Goal: Task Accomplishment & Management: Complete application form

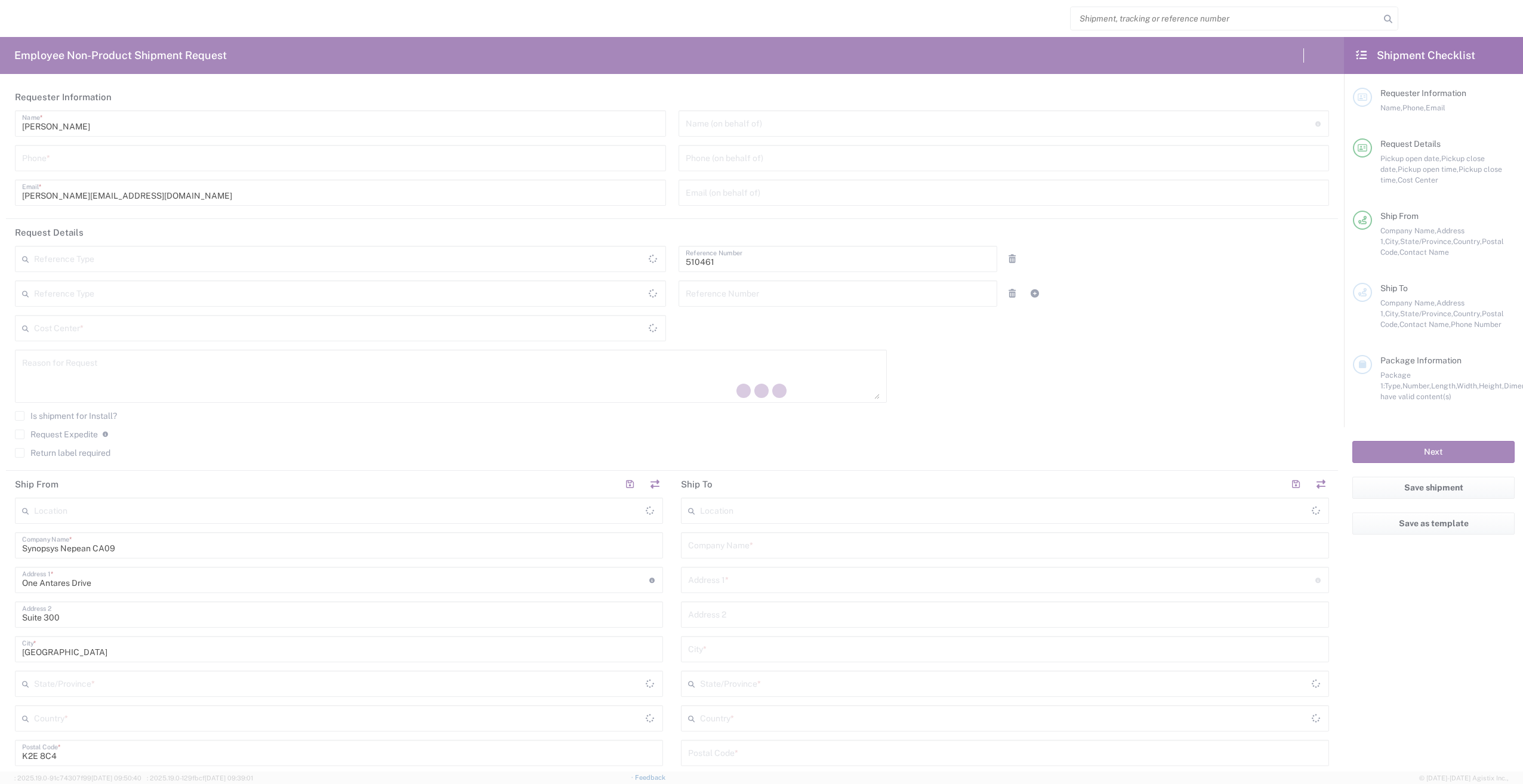
type input "Department"
type input "CA02, SG, MSIP2, R&D 510461"
type input "[GEOGRAPHIC_DATA]"
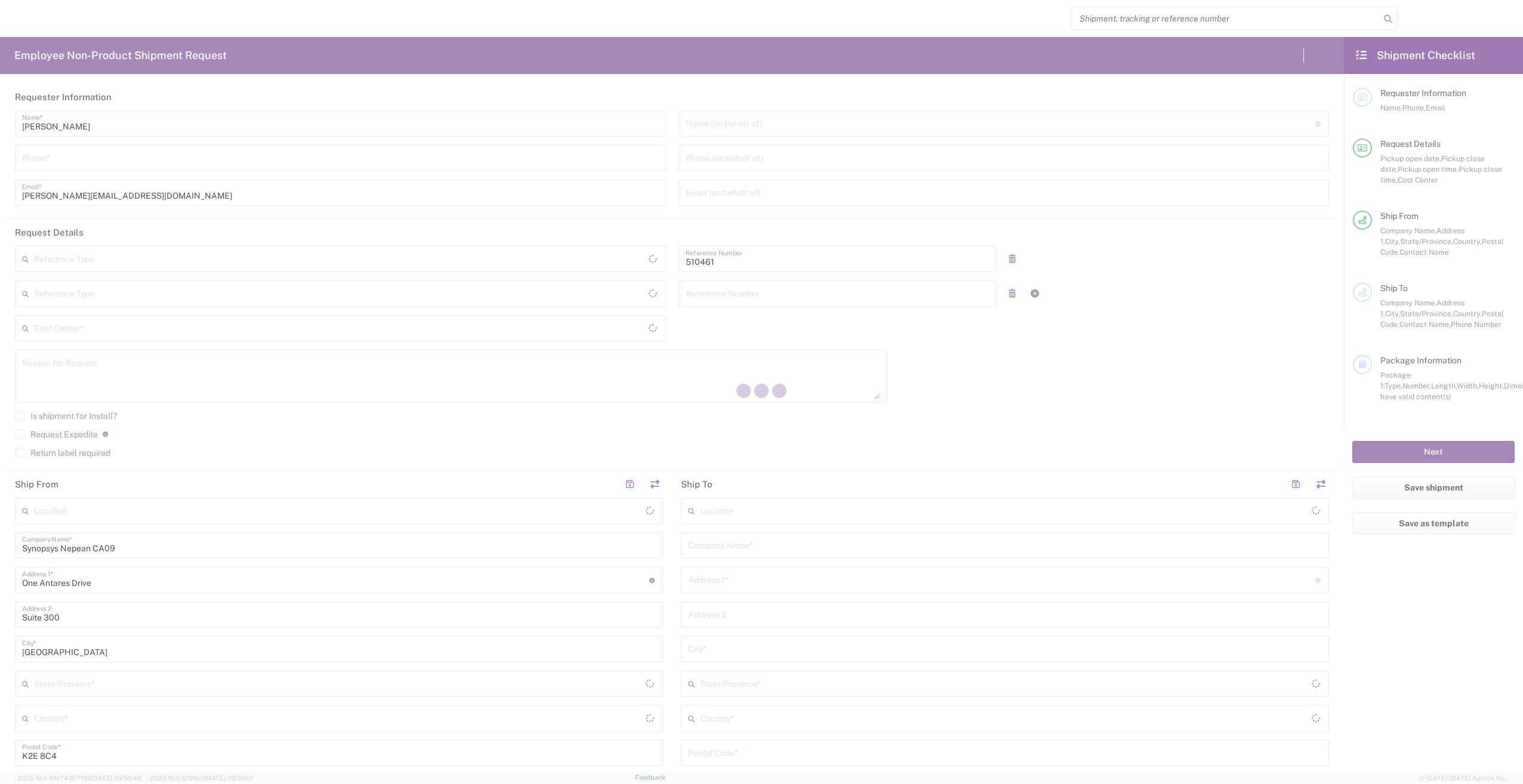
type input "Delivered at Place"
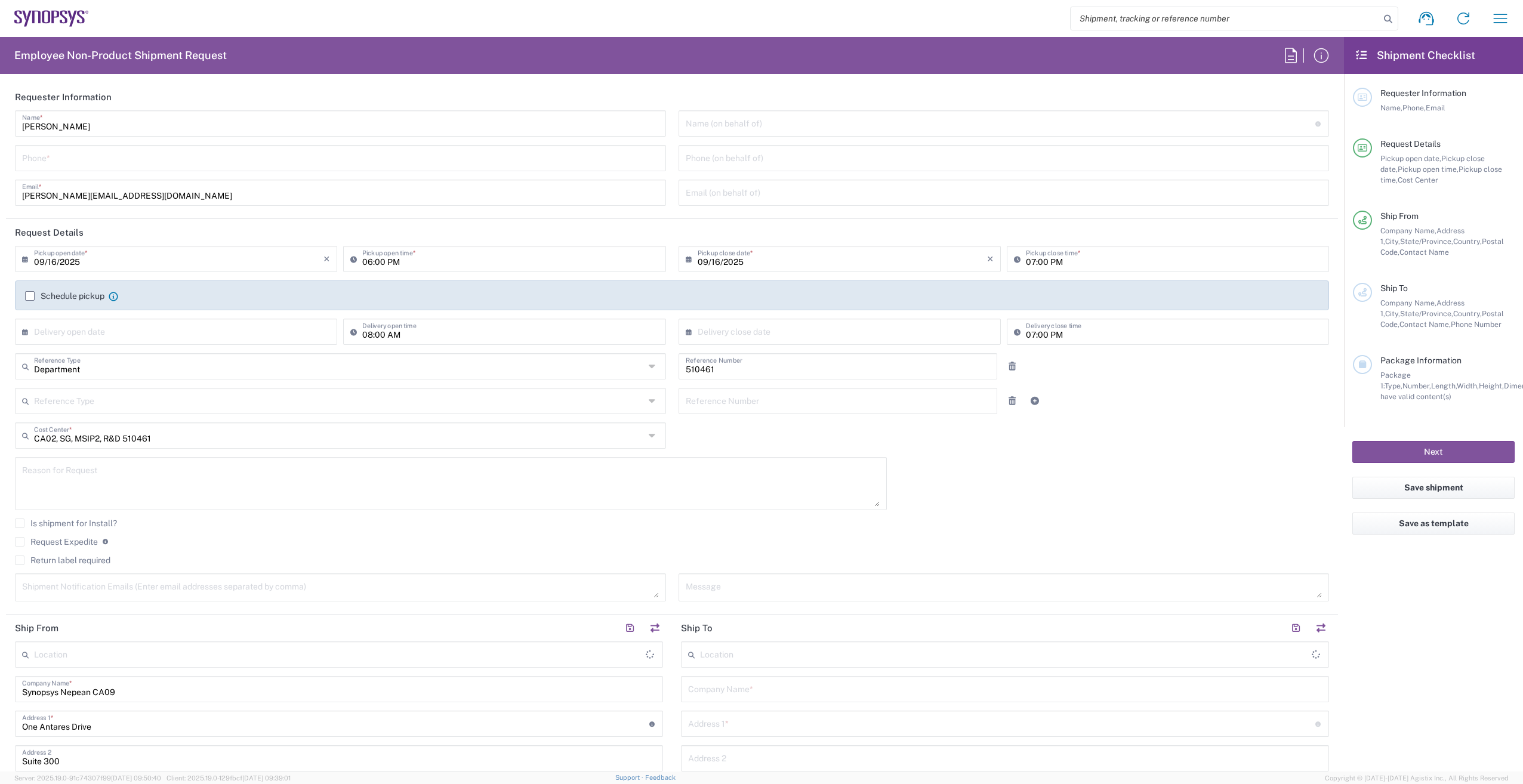
type input "Nepean CA09"
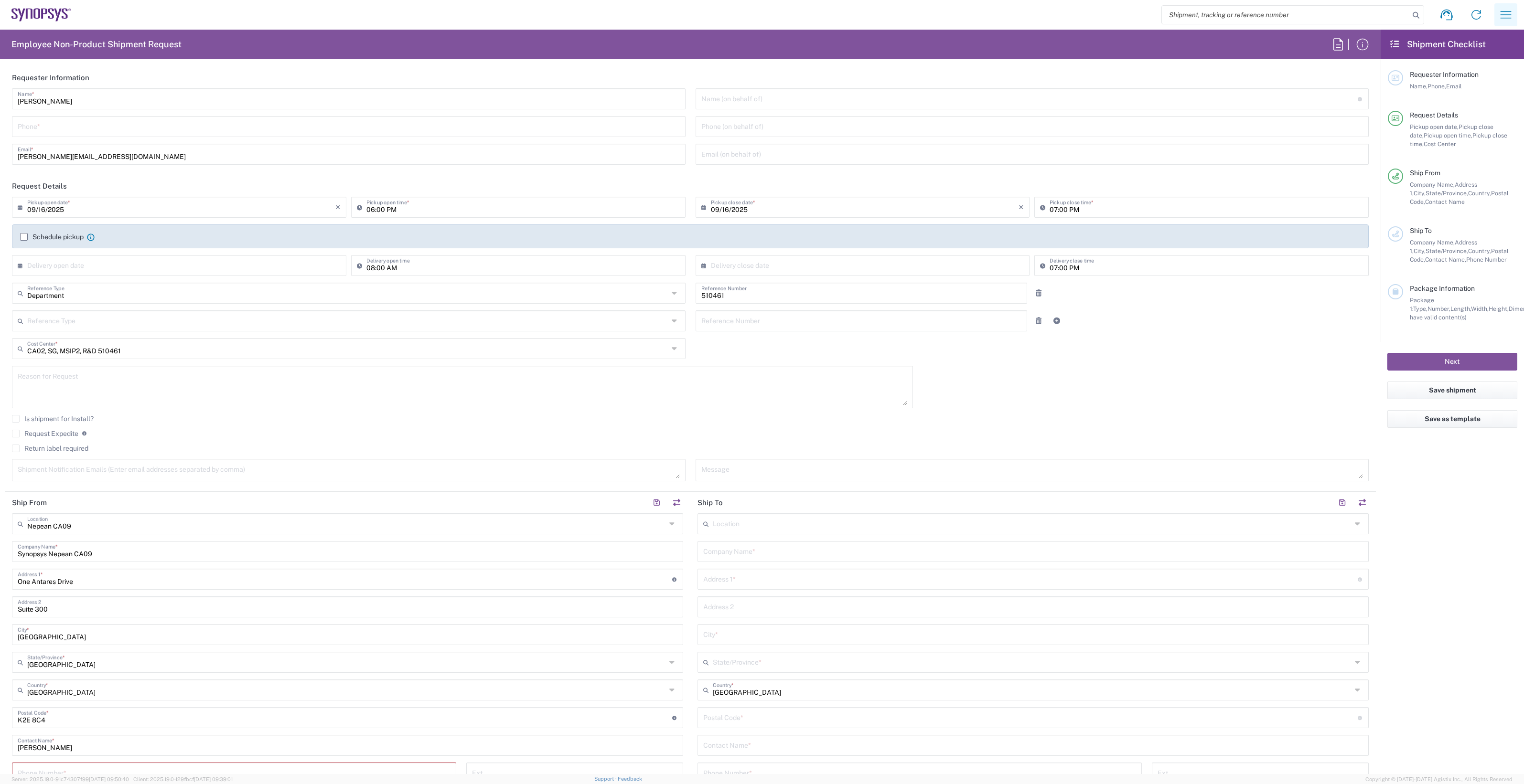
click at [1219, 17] on icon "button" at bounding box center [1506, 15] width 15 height 15
click at [1219, 99] on icon at bounding box center [1369, 103] width 11 height 11
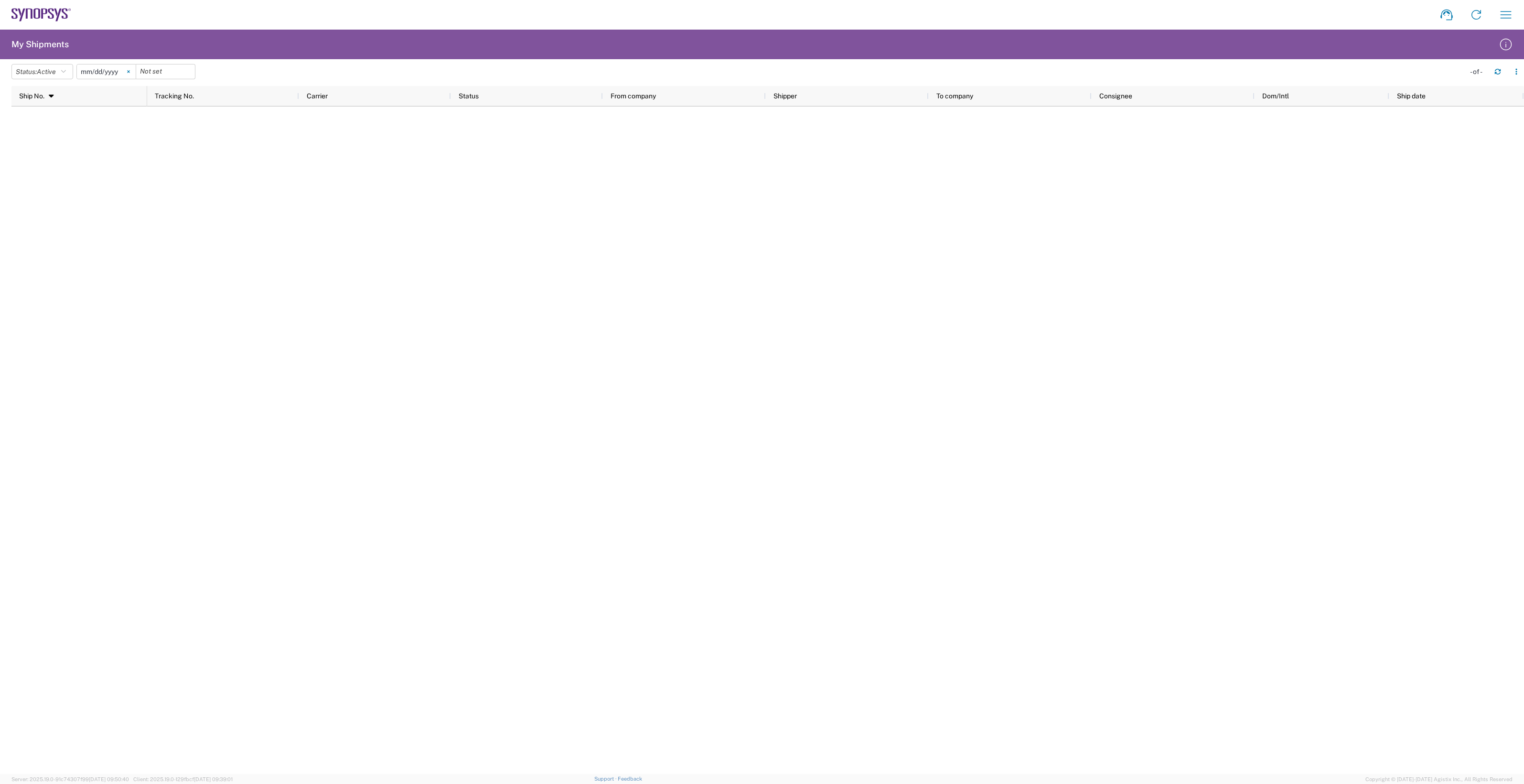
click at [130, 72] on icon at bounding box center [128, 72] width 2 height 2
click at [66, 70] on icon "button" at bounding box center [63, 71] width 5 height 7
click at [56, 123] on span "All" at bounding box center [67, 122] width 111 height 15
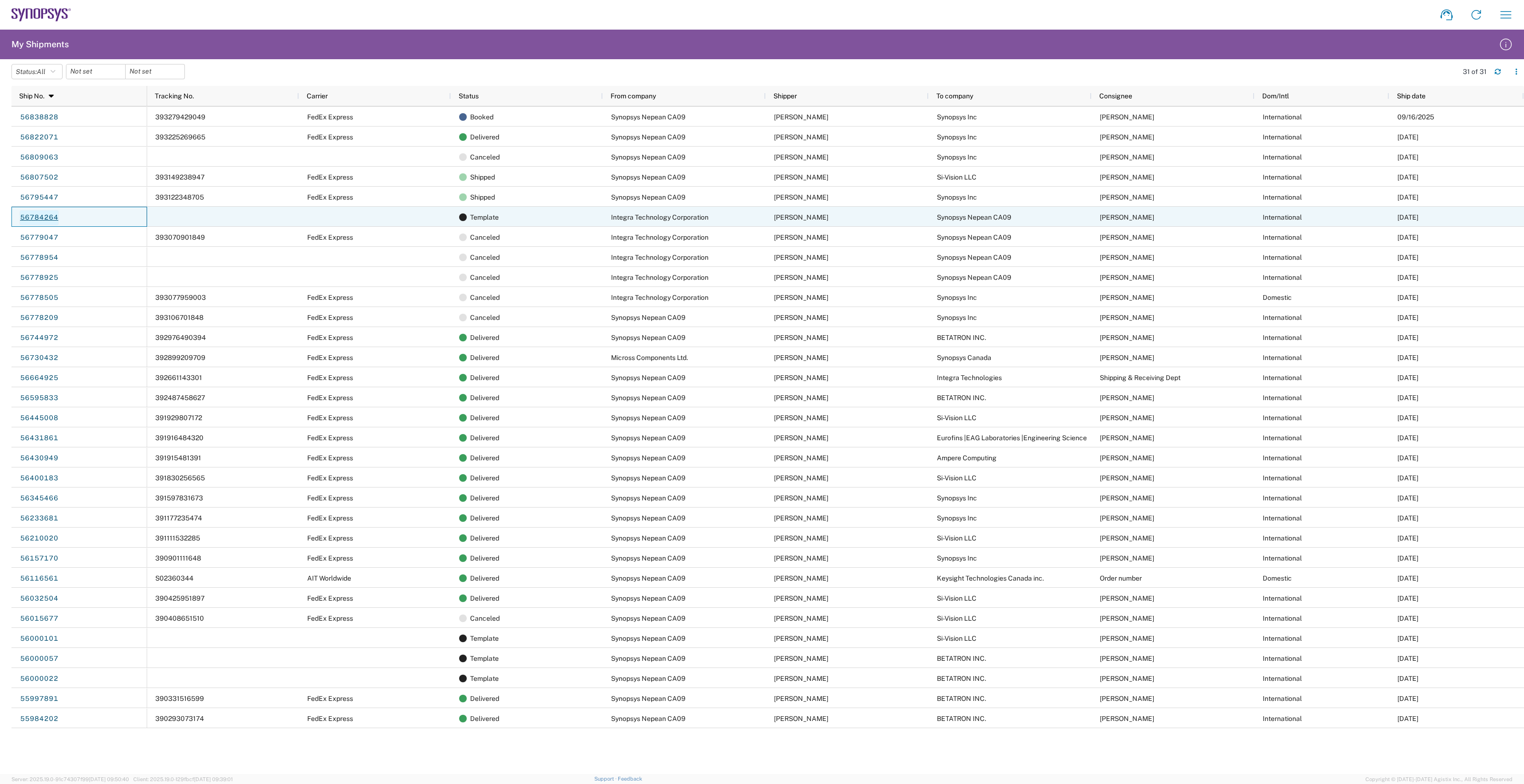
click at [42, 217] on link "56784264" at bounding box center [39, 218] width 39 height 15
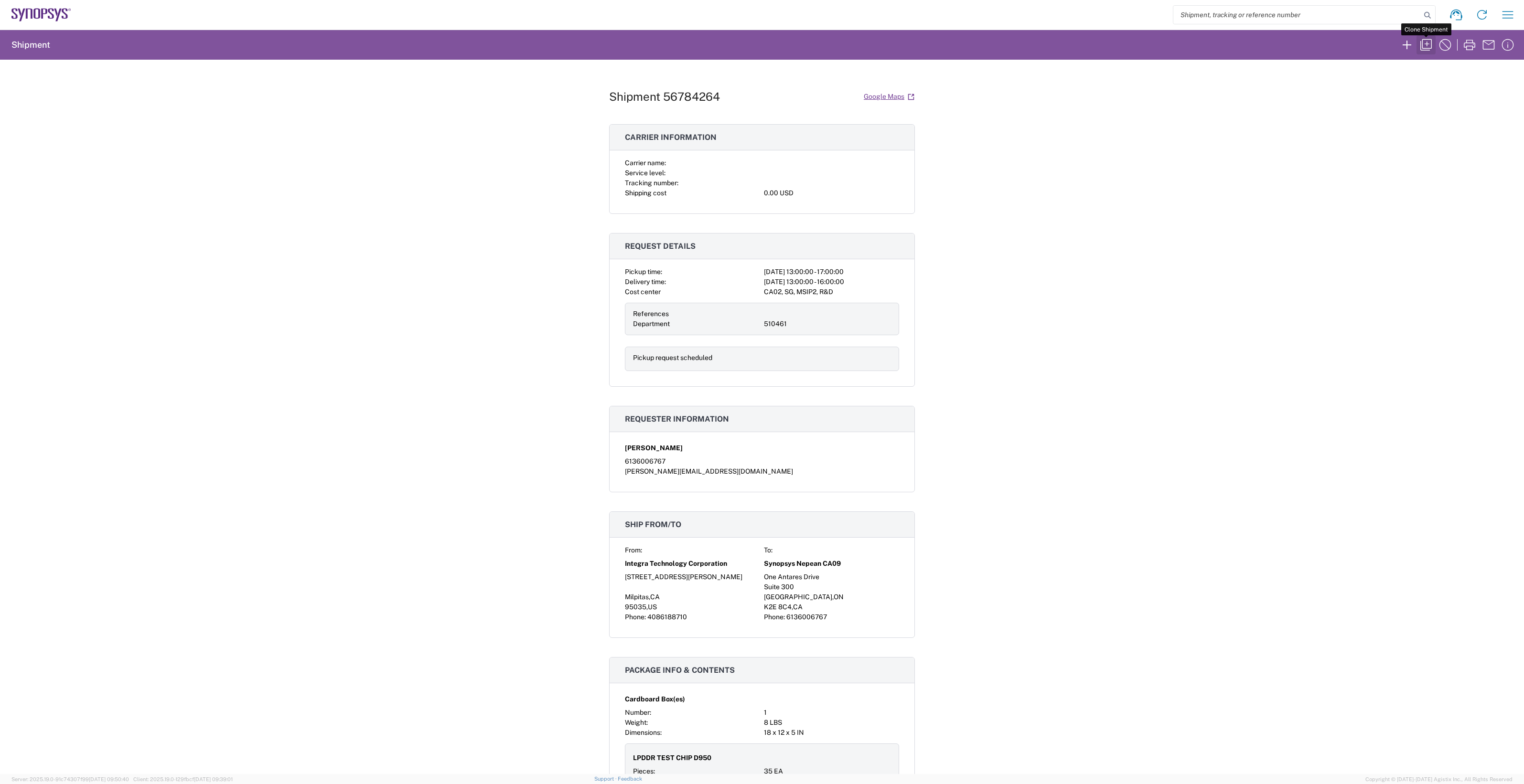
click at [1219, 46] on icon "button" at bounding box center [1426, 45] width 15 height 15
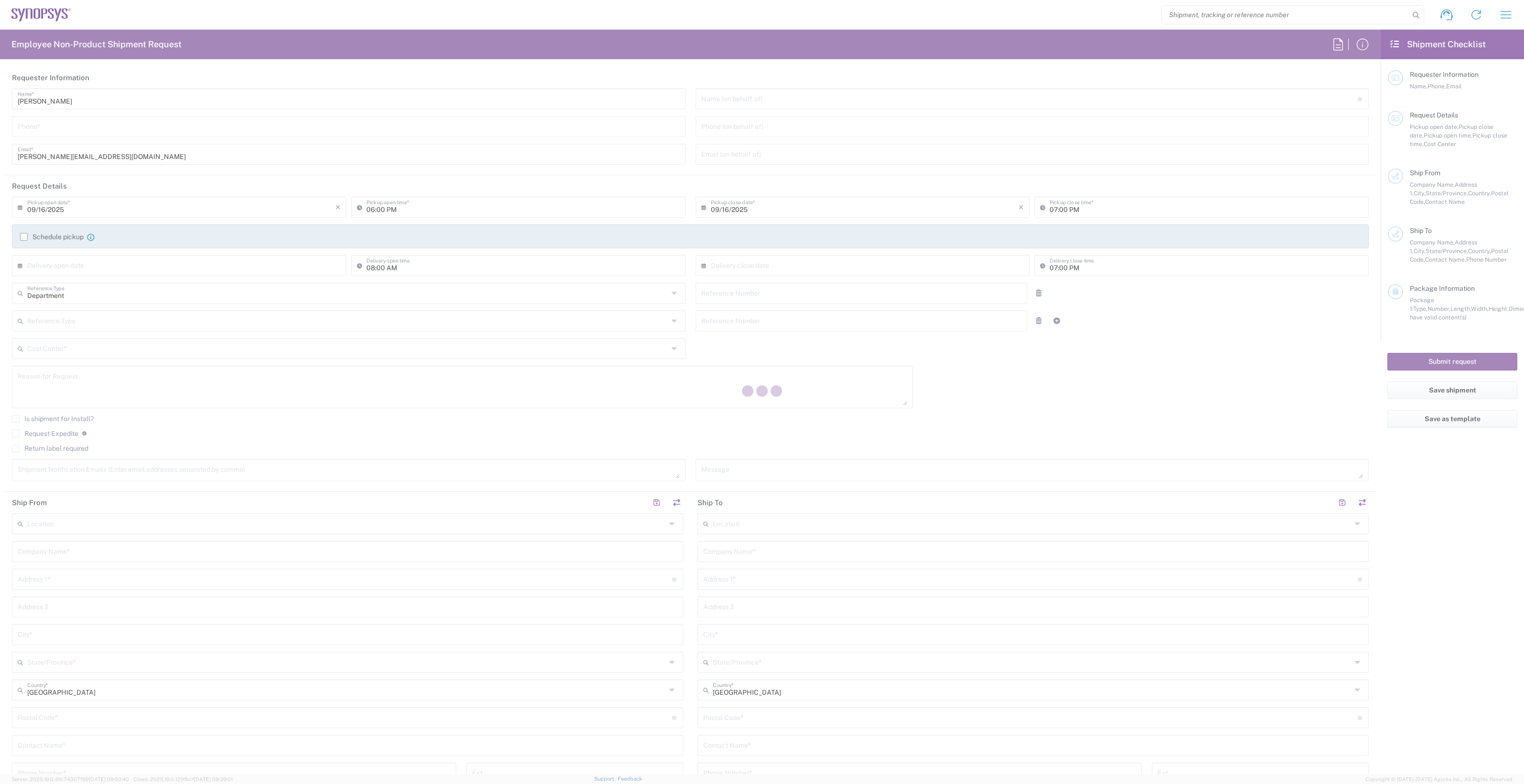
type input "6136006767"
type input "01:00 PM"
type input "05:00 PM"
type input "01:00 PM"
type input "04:00 PM"
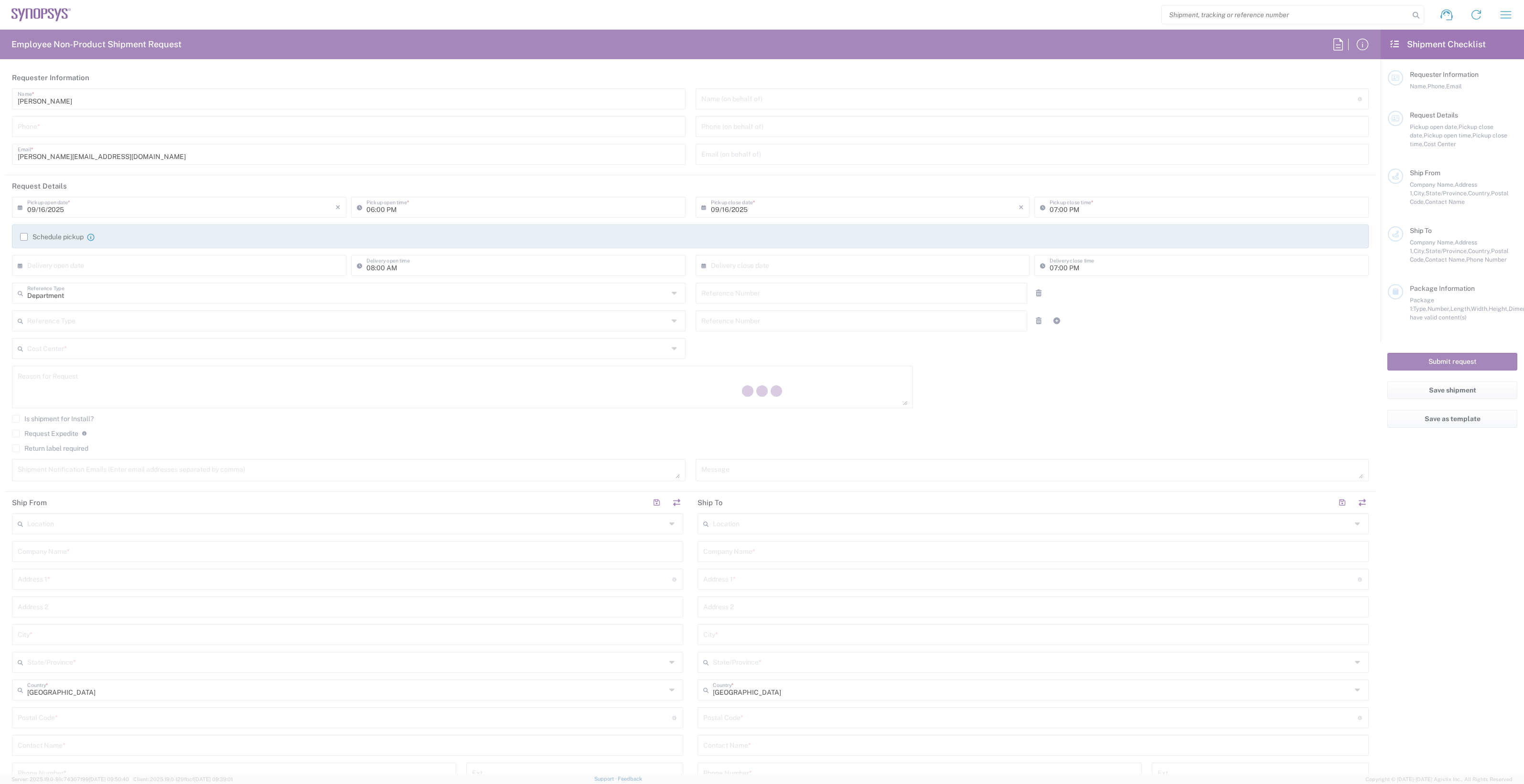
type input "510461"
type textarea "Testchip Delivery"
type textarea "[EMAIL_ADDRESS][DOMAIN_NAME], [PERSON_NAME][EMAIL_ADDRESS][DOMAIN_NAME], [EMAIL…"
type input "Integra Technology Corporation"
type input "[STREET_ADDRESS][PERSON_NAME]"
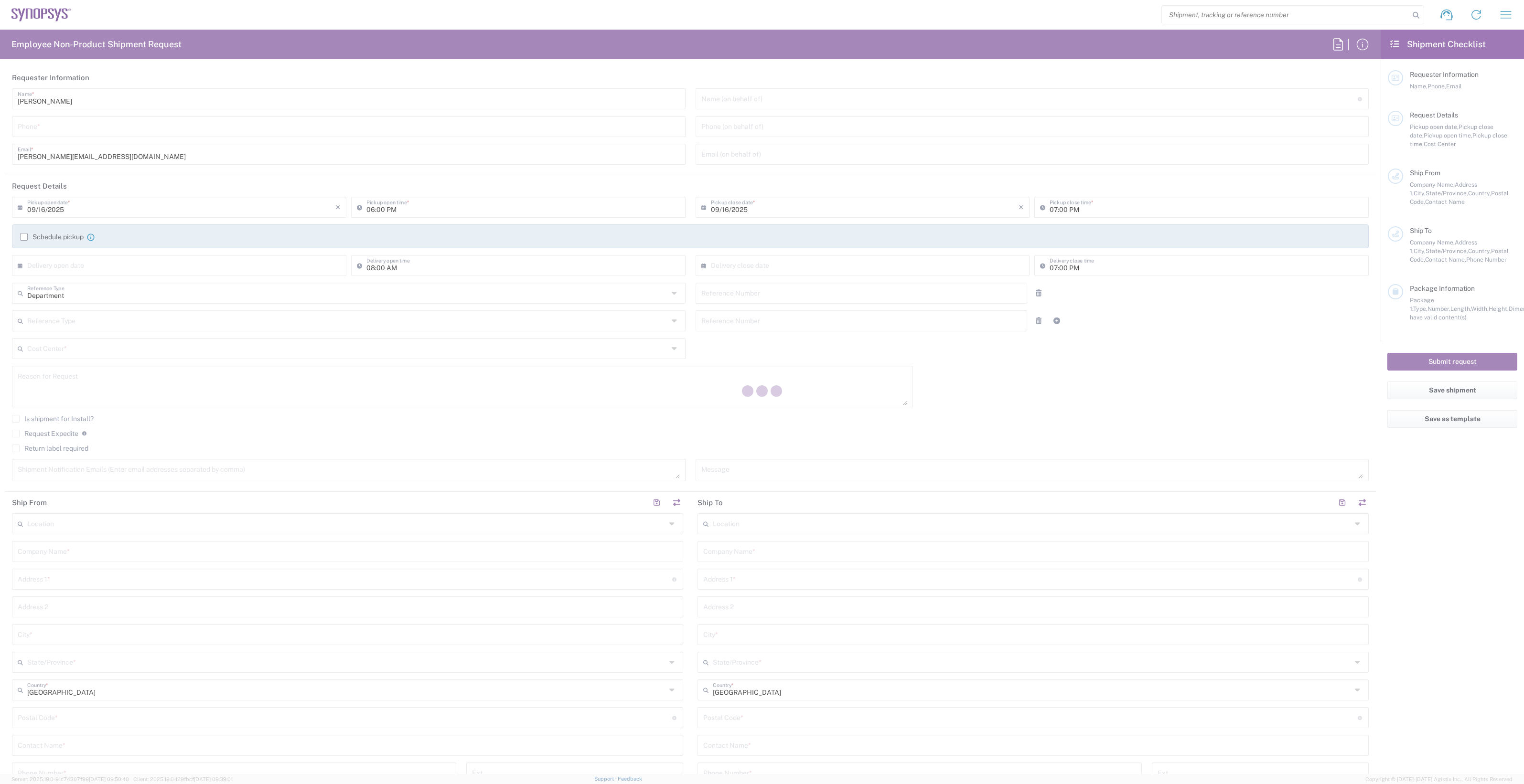
type input "Milpitas"
type input "[US_STATE]"
type input "95035"
type input "[PERSON_NAME]"
type input "4086188710"
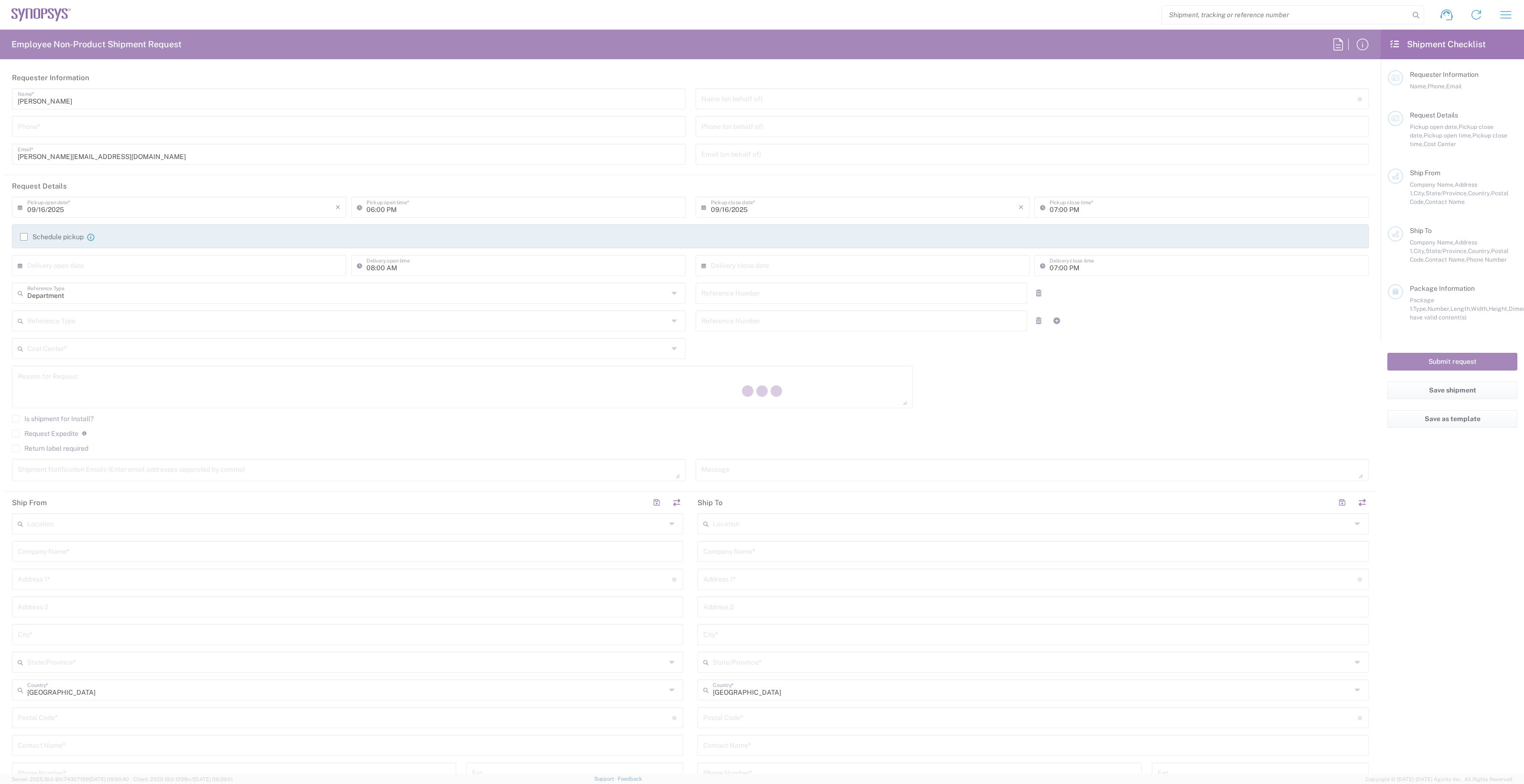
type input "[PERSON_NAME][EMAIL_ADDRESS][DOMAIN_NAME]"
type input "Nepean CA09"
type input "Synopsys Nepean CA09"
type input "One Antares Drive"
type input "Suite 300"
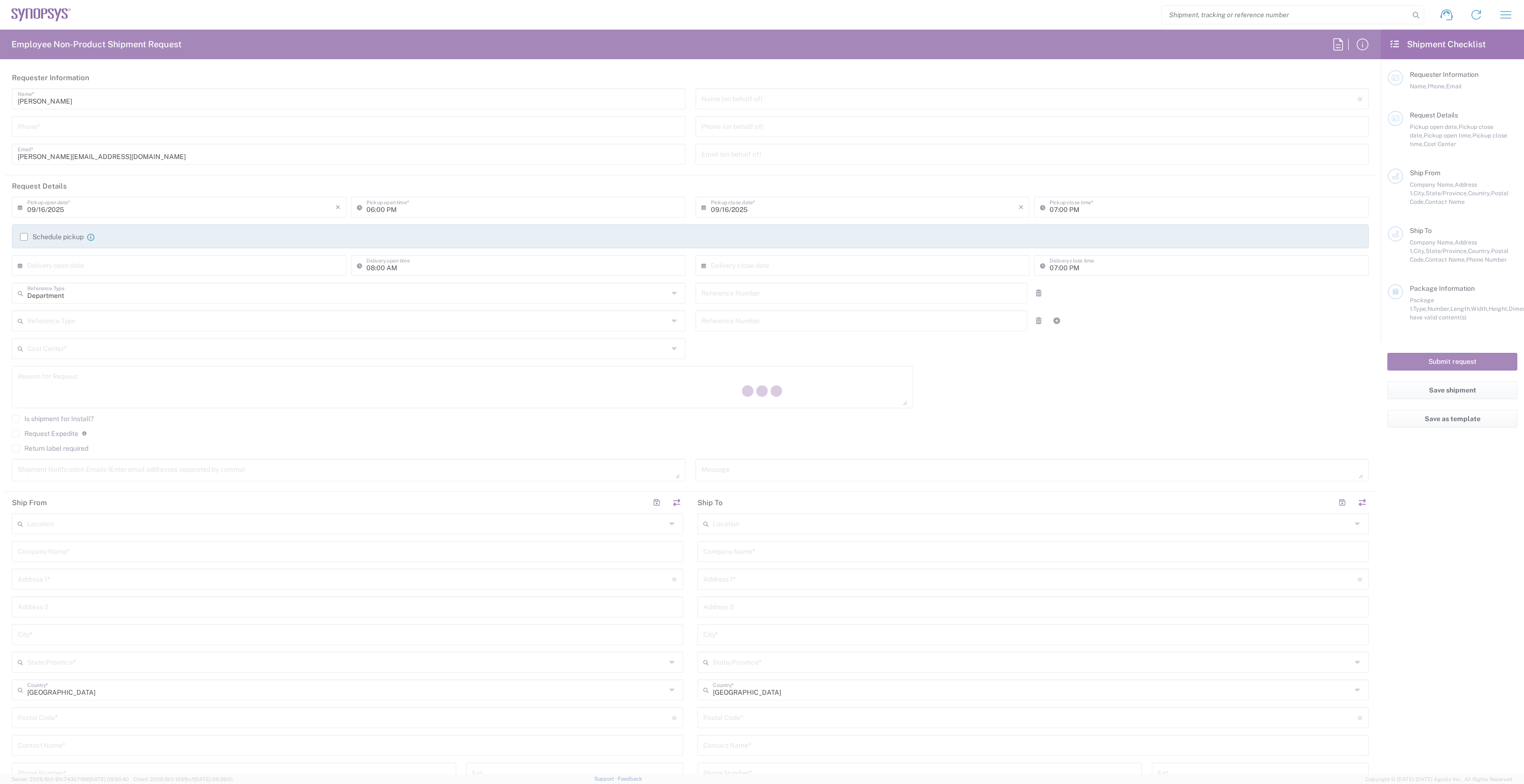
type input "[GEOGRAPHIC_DATA]"
type input "K2E 8C4"
type input "[PERSON_NAME]"
type input "6136006767"
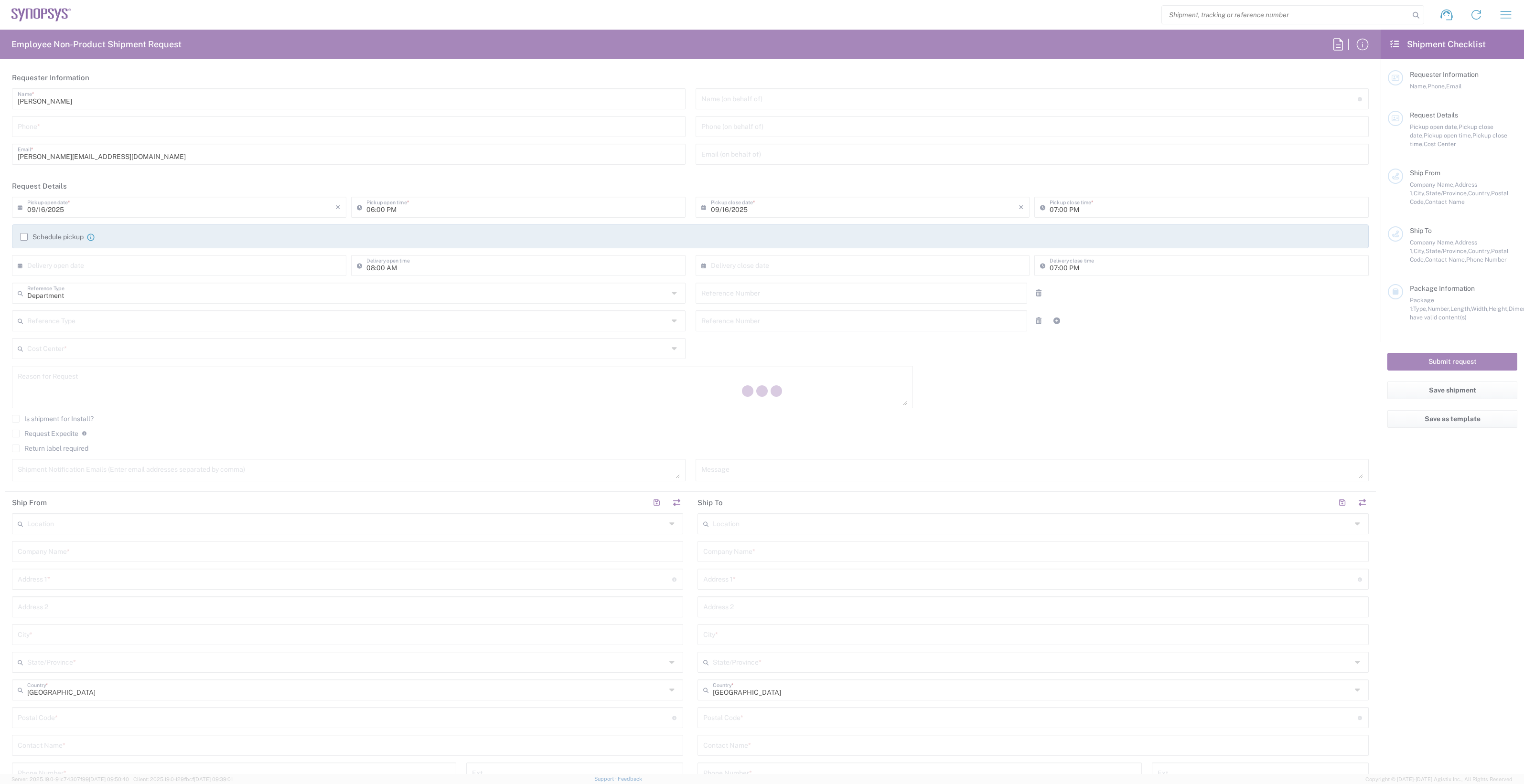
type input "[PERSON_NAME][EMAIL_ADDRESS][DOMAIN_NAME]"
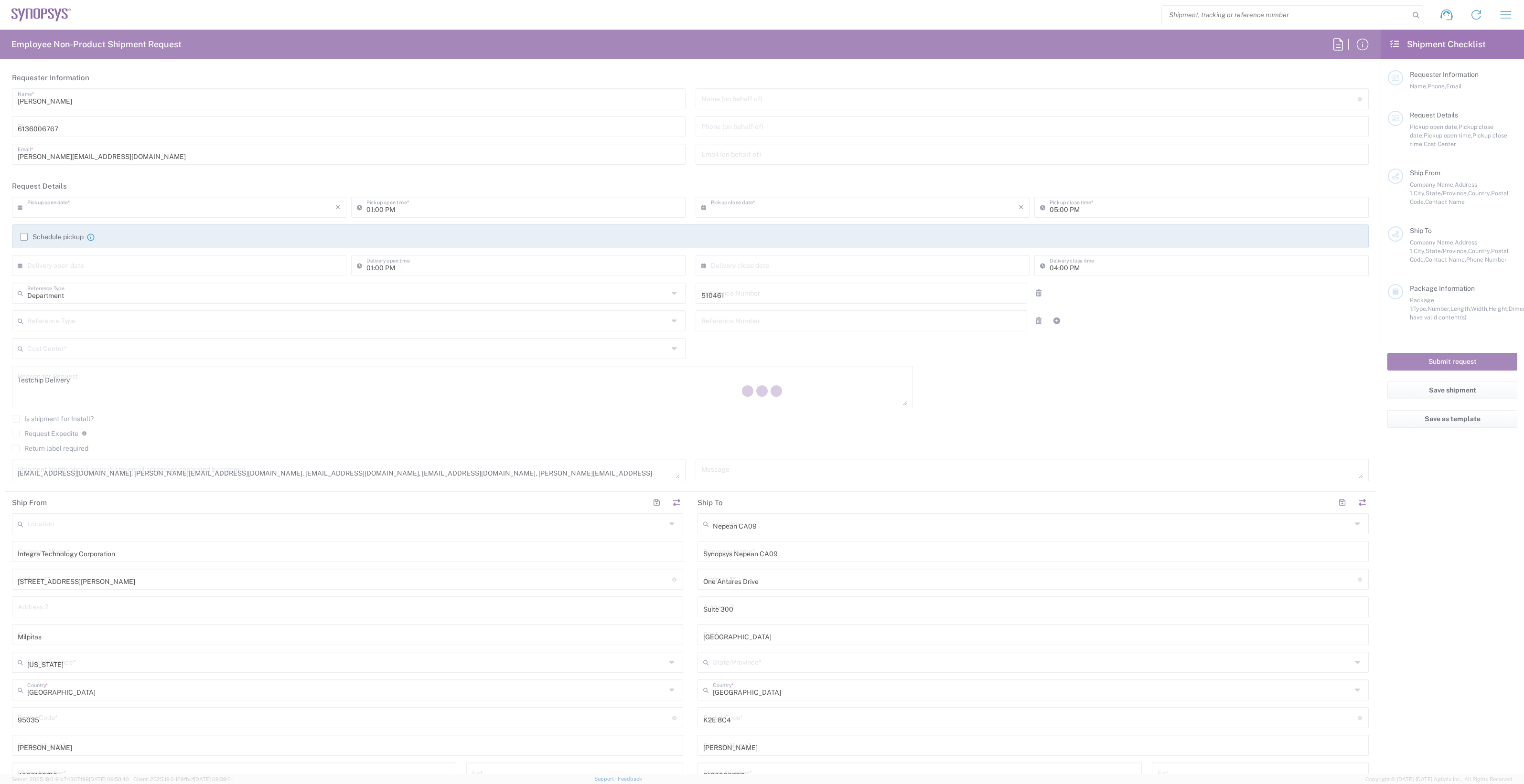
type input "CA02, SG, MSIP2, R&D 510461"
type input "[GEOGRAPHIC_DATA]"
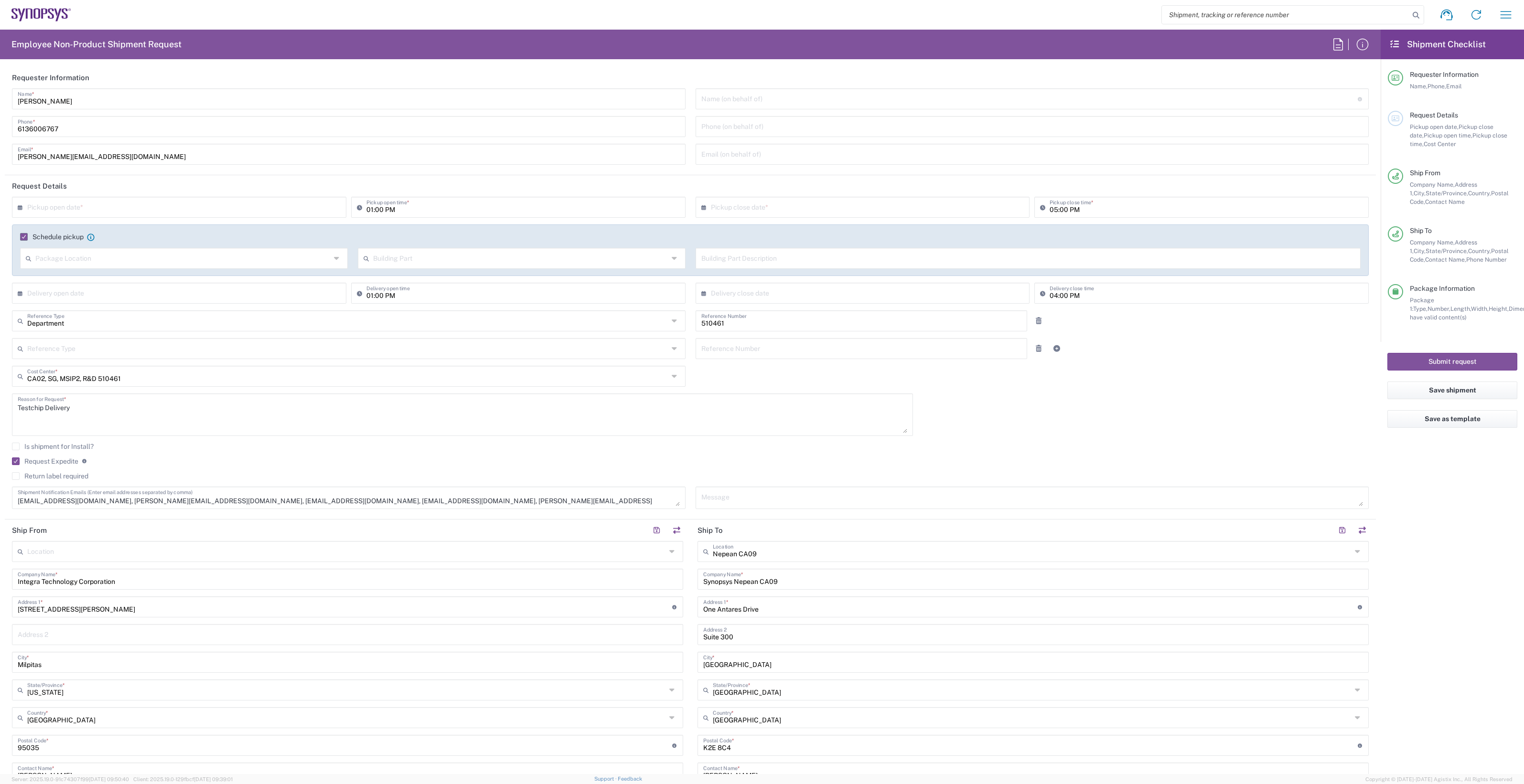
type input "[US_STATE]"
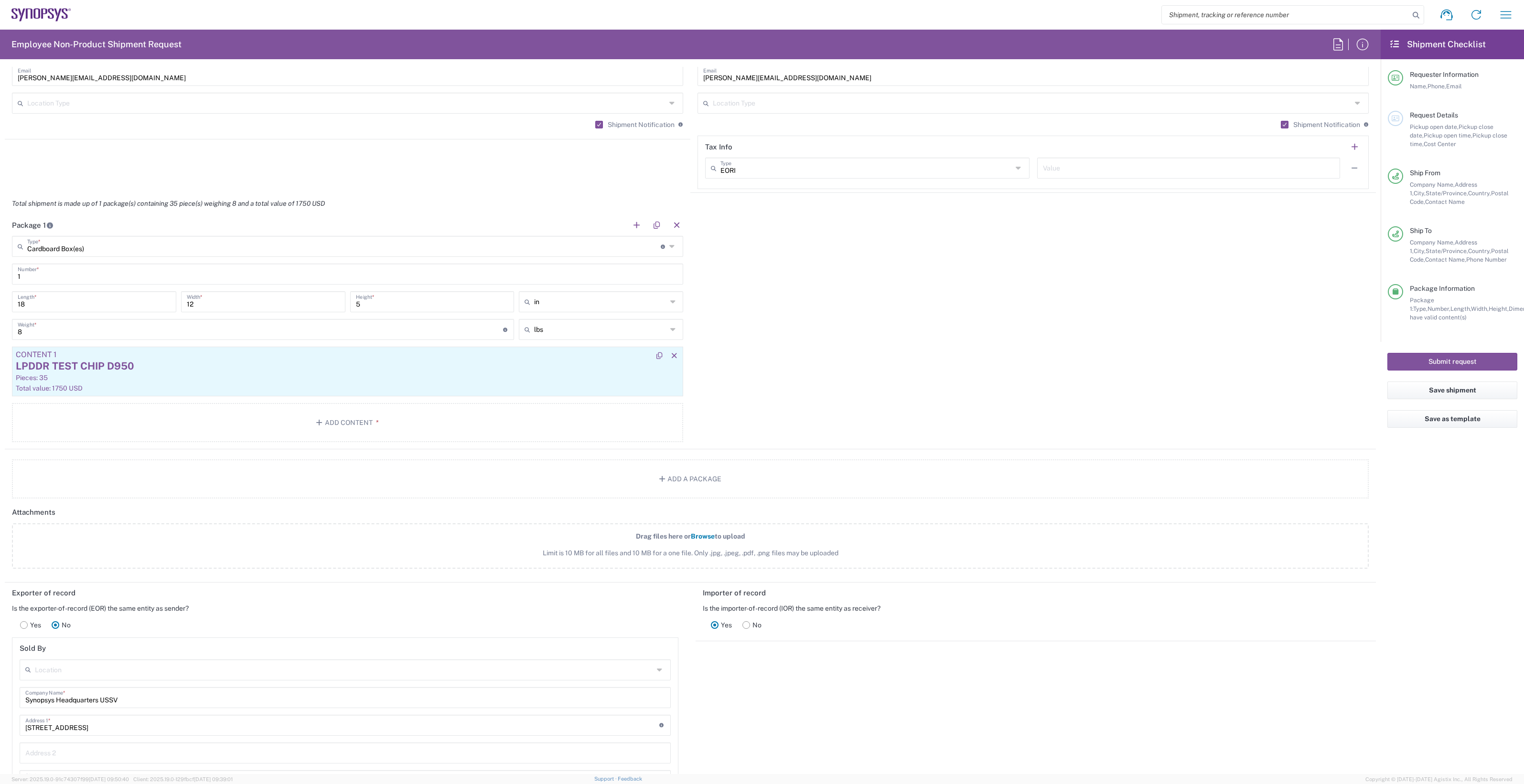
scroll to position [723, 0]
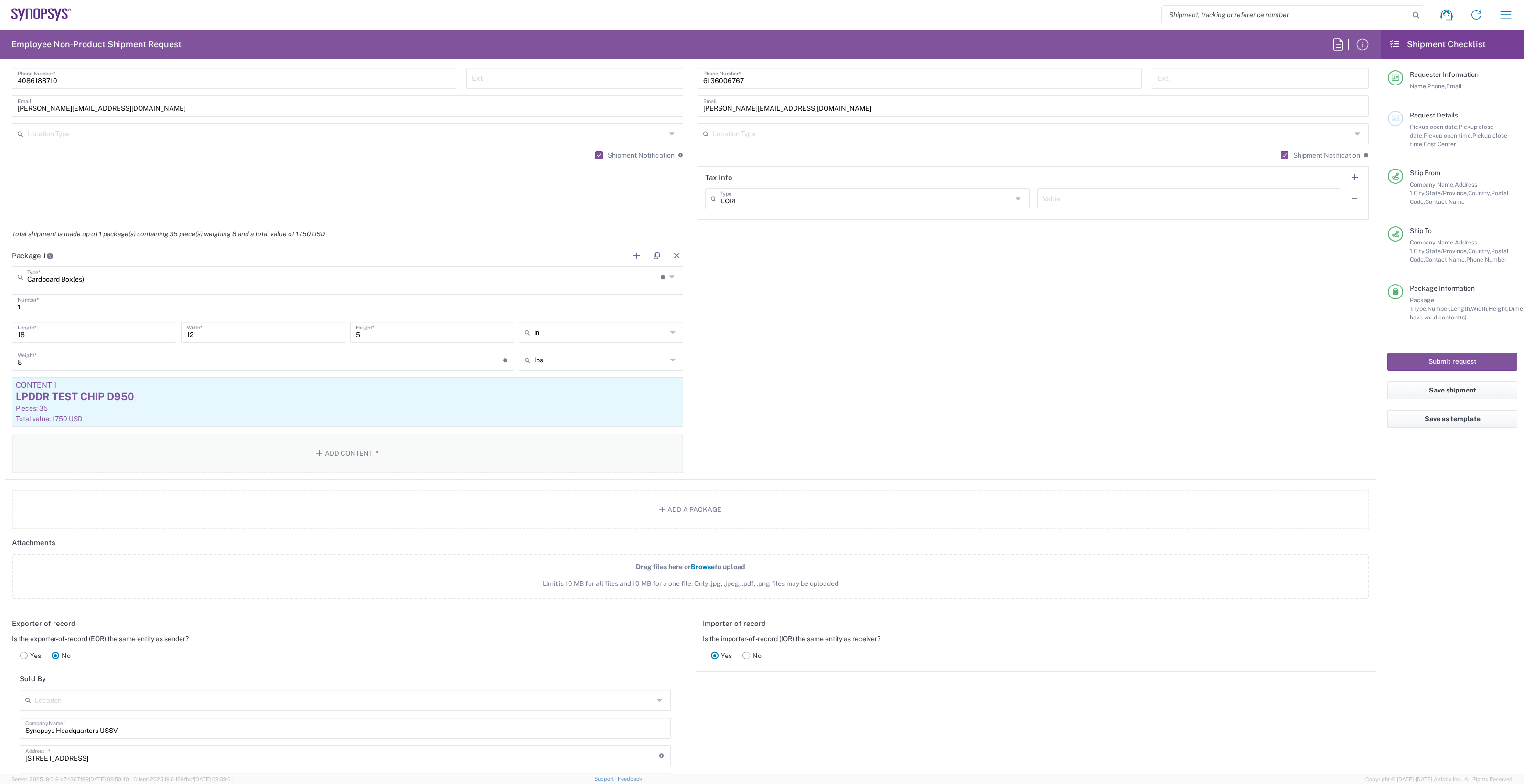
click at [349, 452] on button "Add Content *" at bounding box center [347, 453] width 671 height 39
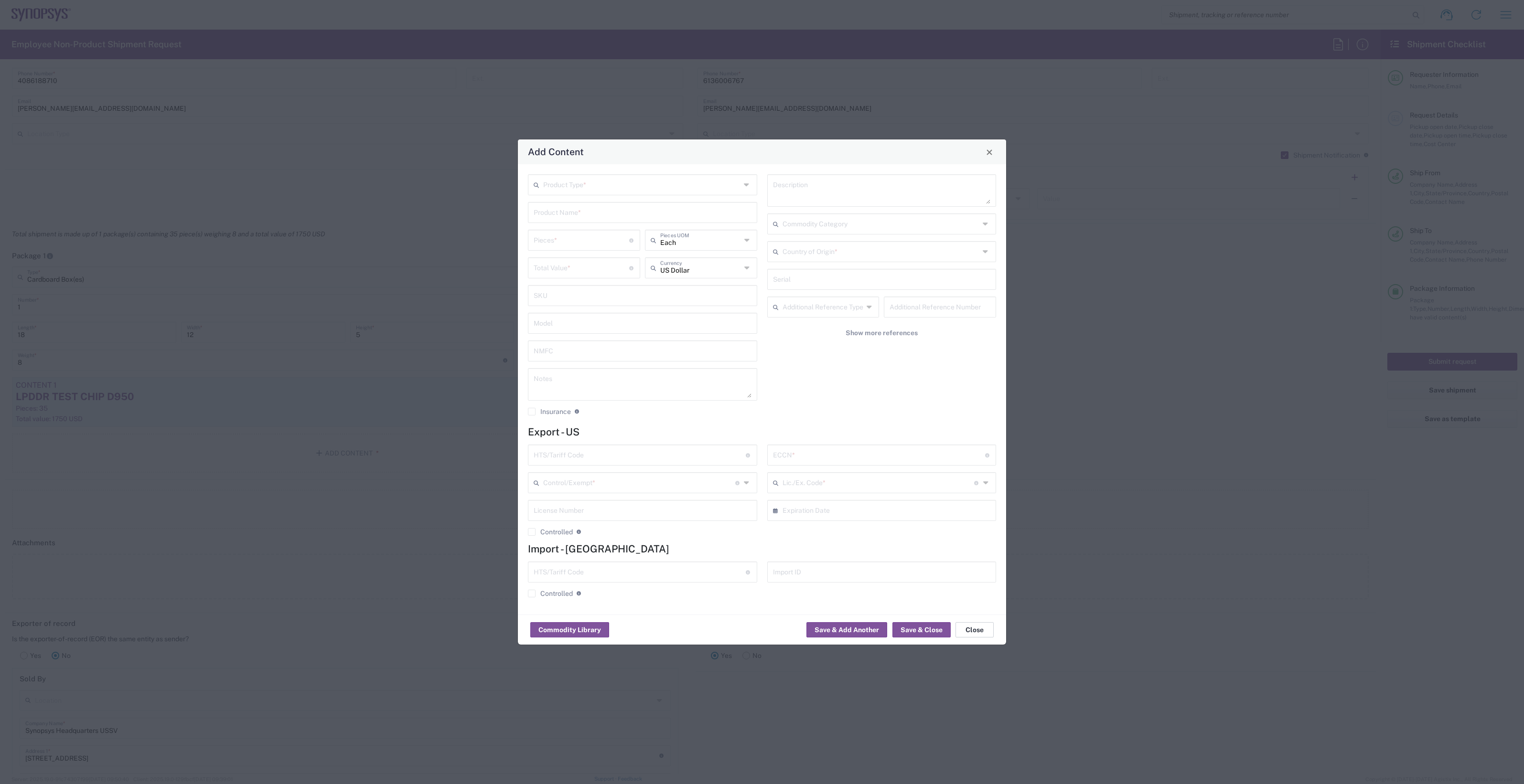
click at [981, 627] on button "Close" at bounding box center [974, 630] width 38 height 15
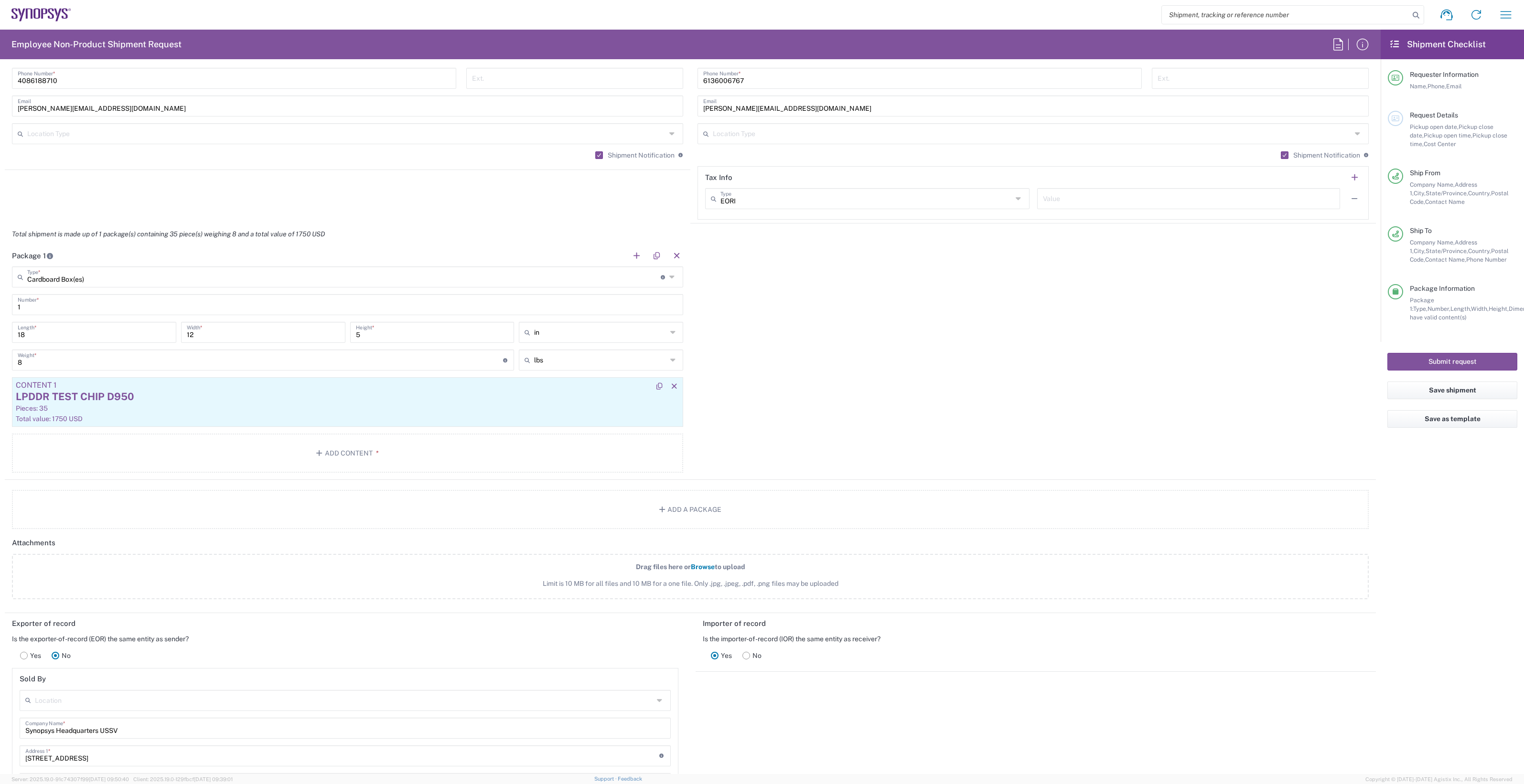
click at [327, 402] on div "LPDDR TEST CHIP D950" at bounding box center [348, 397] width 664 height 14
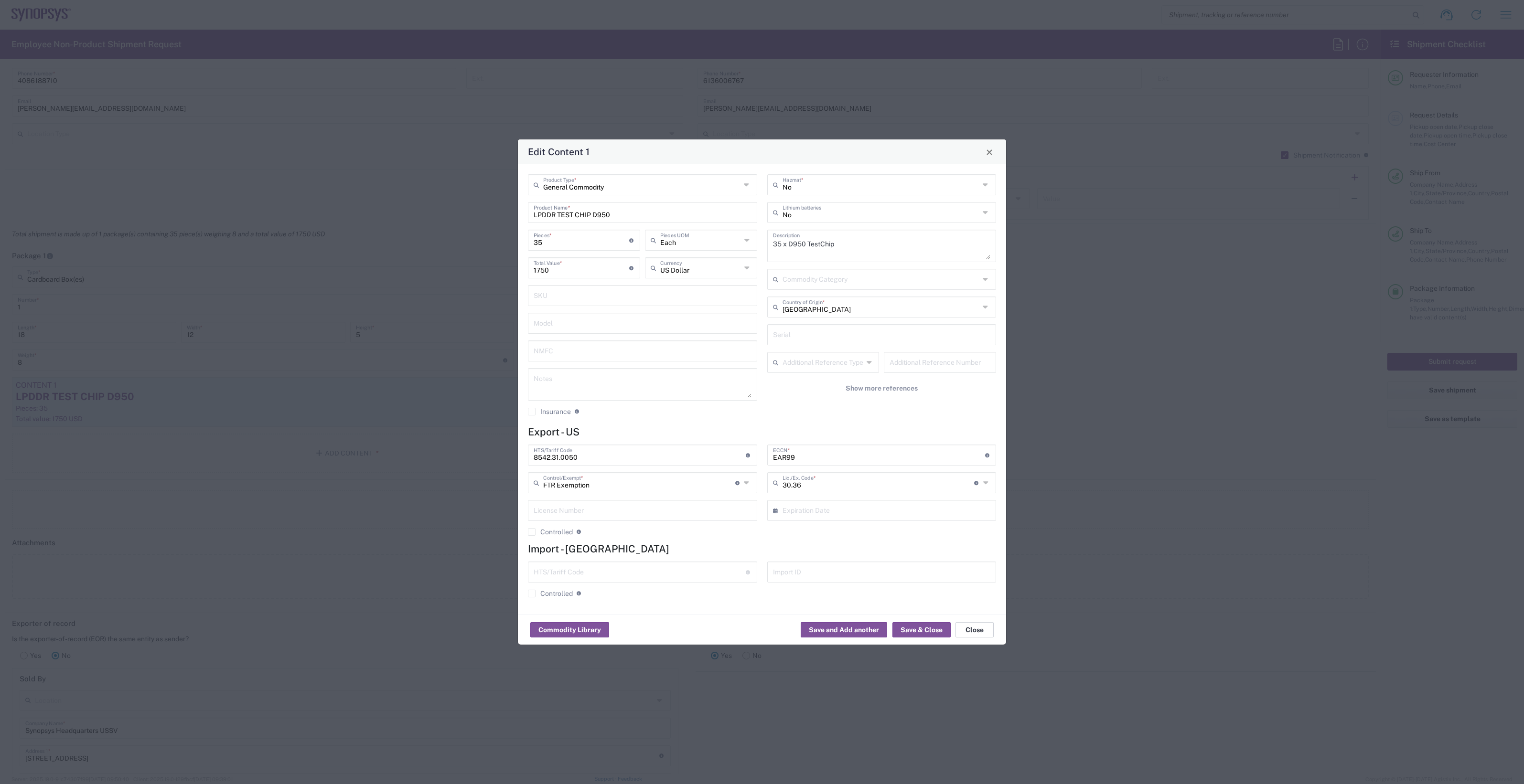
click at [976, 626] on button "Close" at bounding box center [974, 630] width 38 height 15
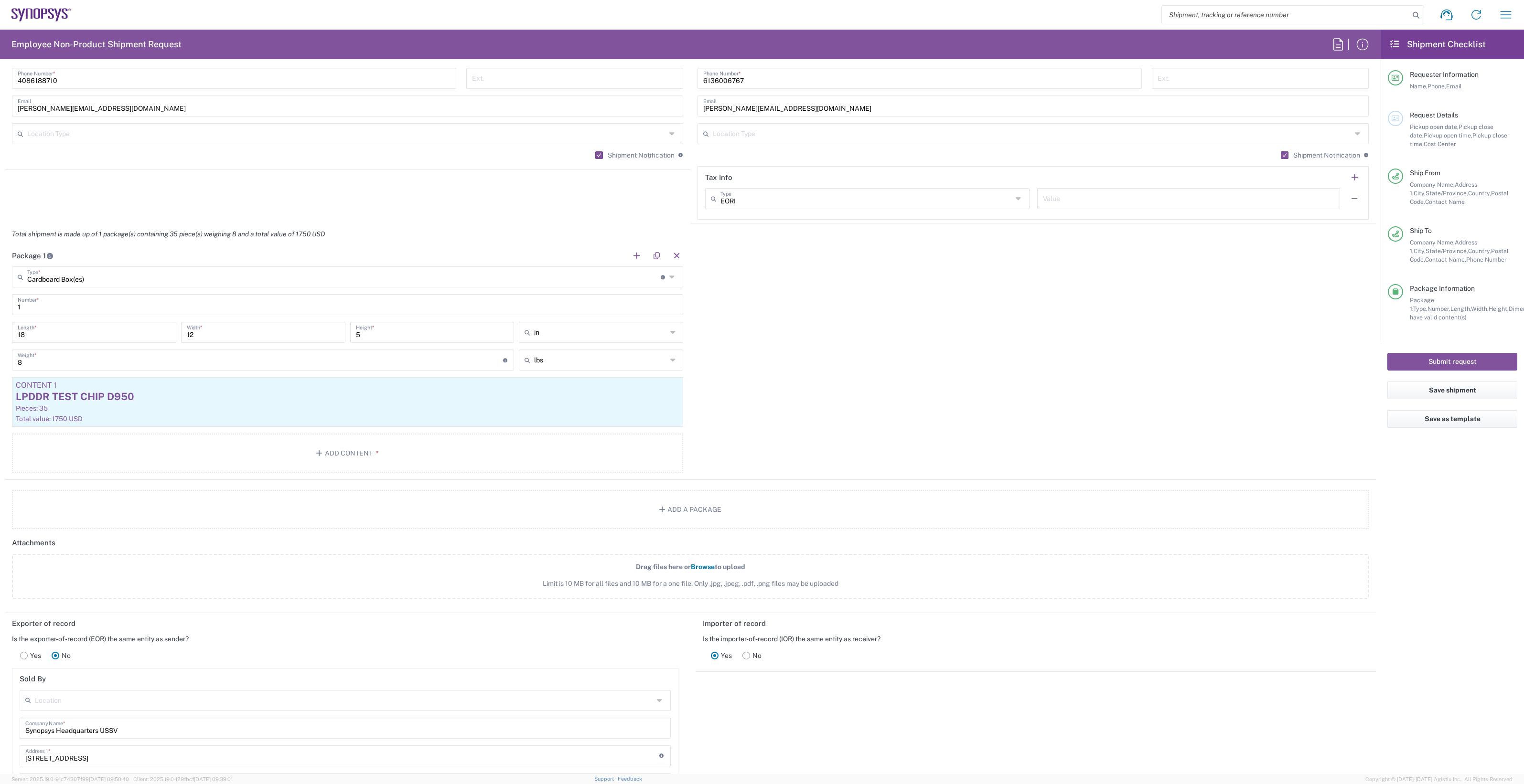
drag, startPoint x: 1409, startPoint y: 113, endPoint x: 1467, endPoint y: 148, distance: 67.7
click at [1219, 148] on div "Request Details Pickup open date, Pickup close date, Pickup open time, Pickup c…" at bounding box center [1460, 129] width 114 height 38
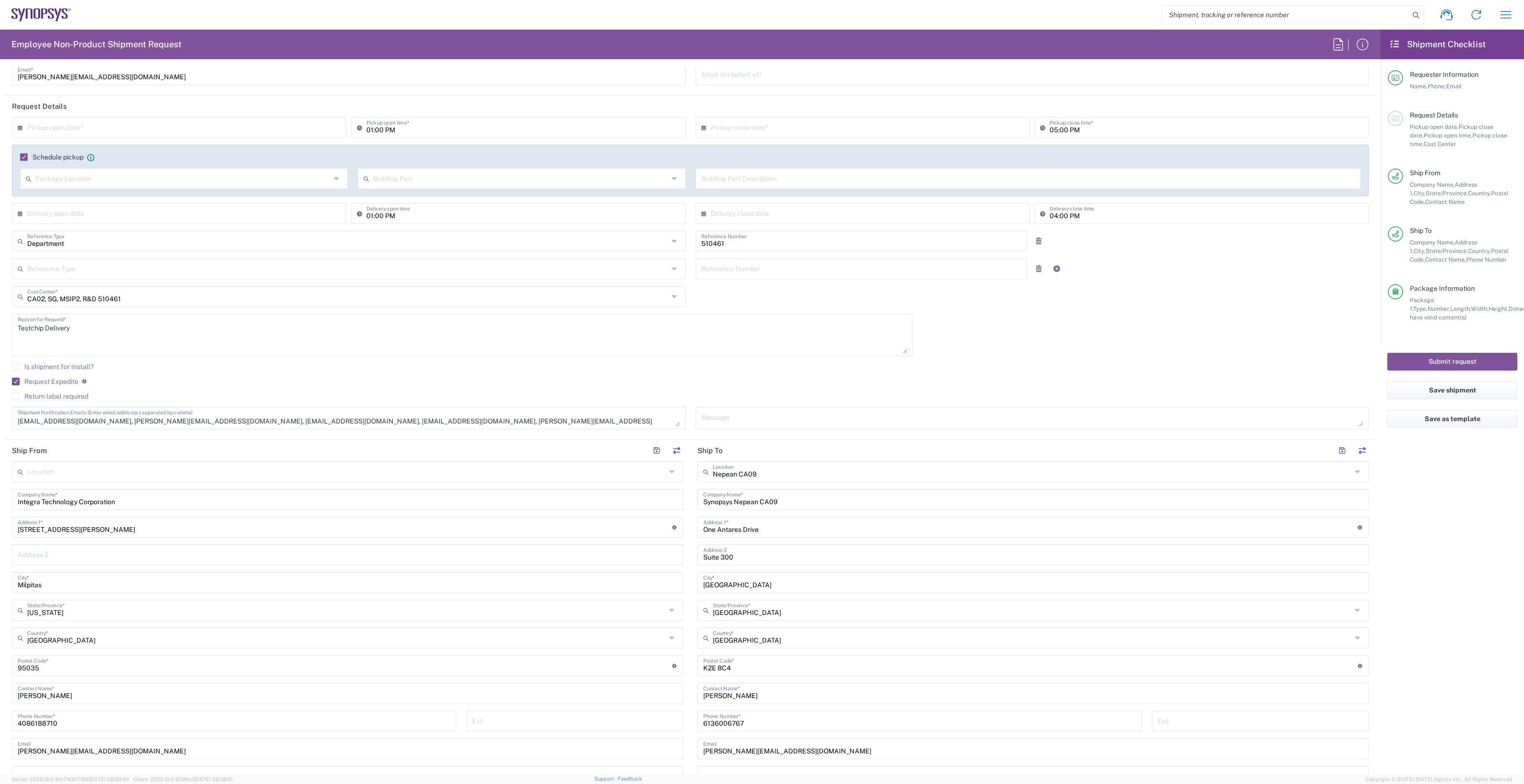
scroll to position [0, 0]
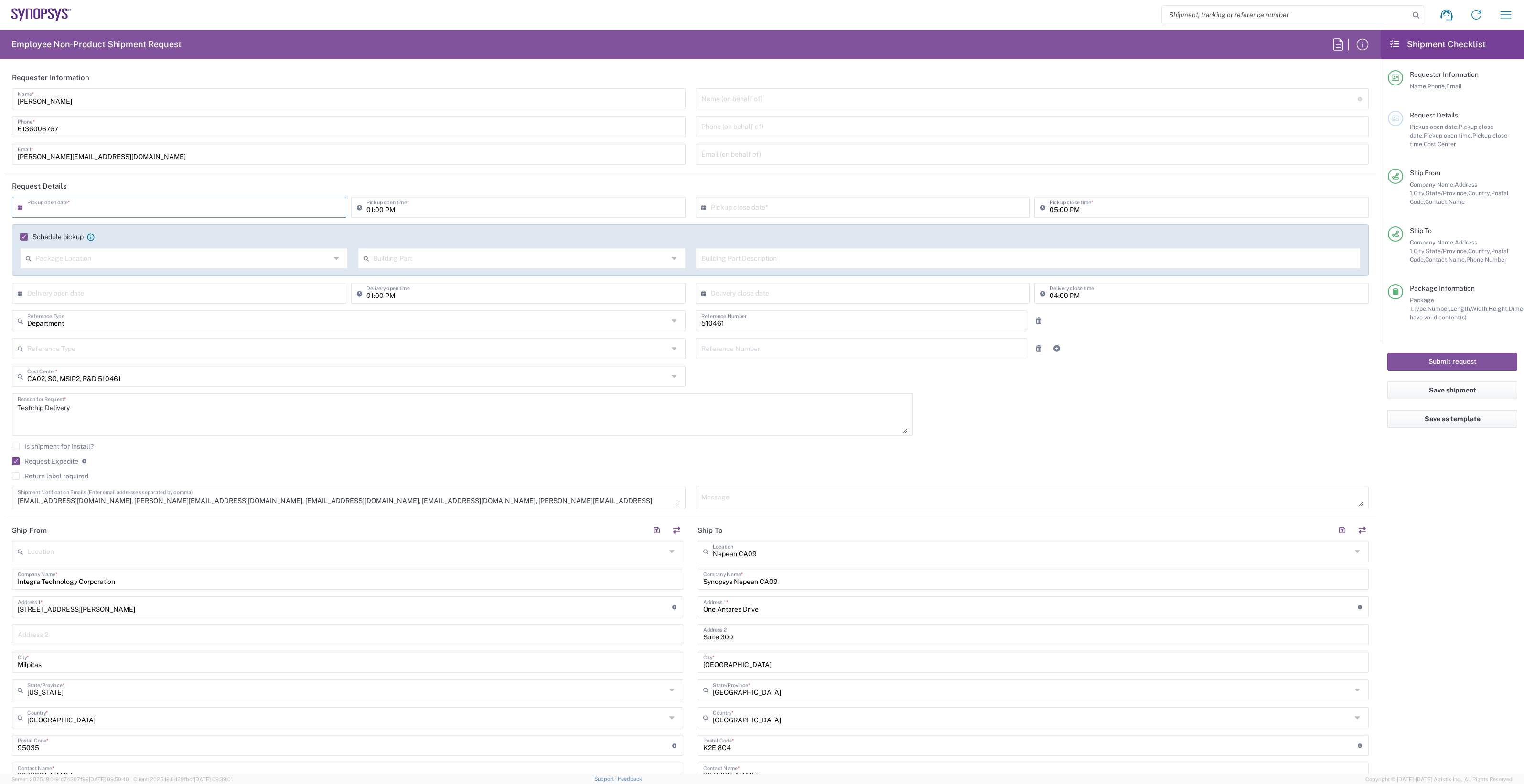
click at [80, 208] on input "text" at bounding box center [181, 206] width 308 height 17
click at [166, 277] on span "16" at bounding box center [166, 280] width 14 height 14
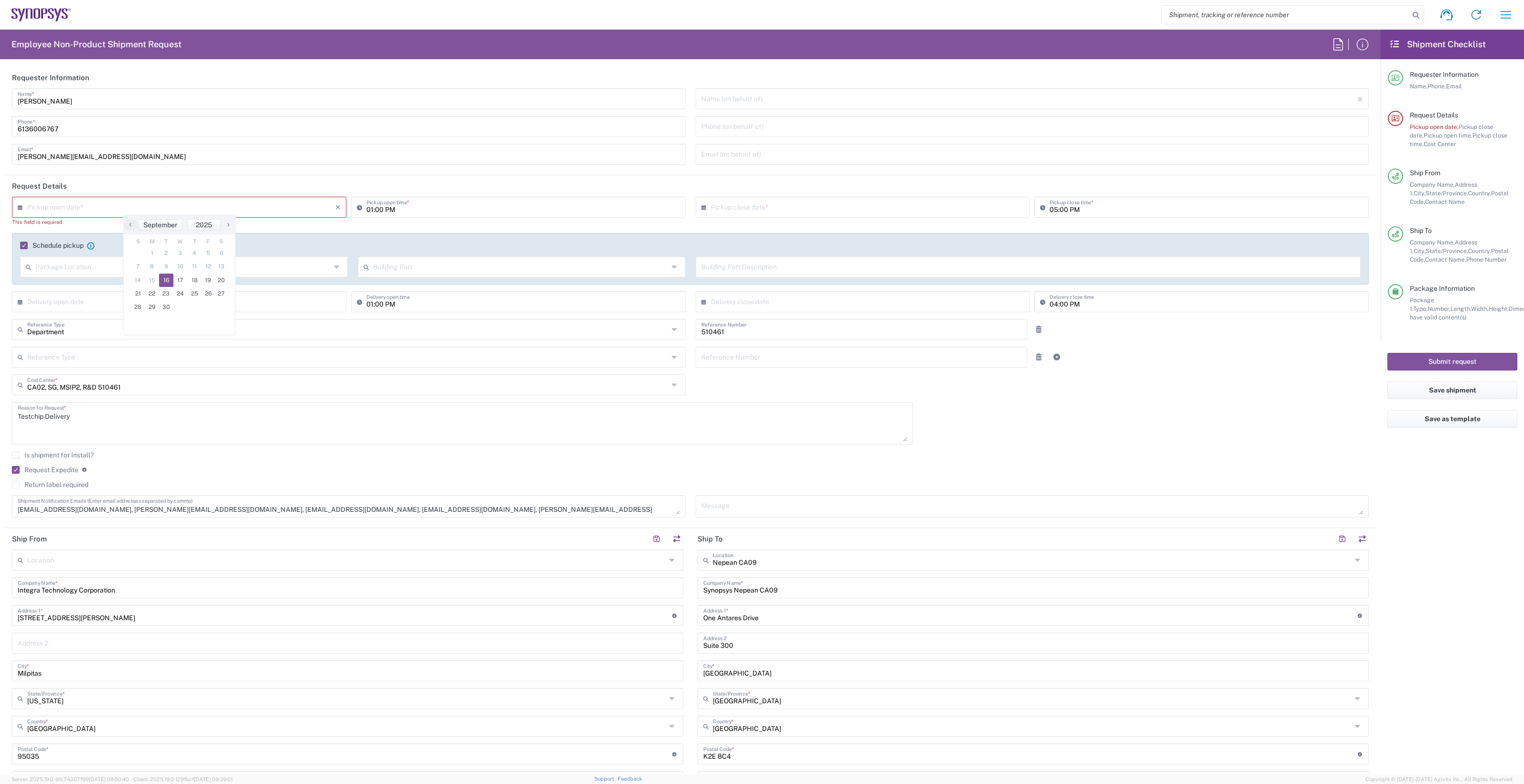
type input "09/16/2025"
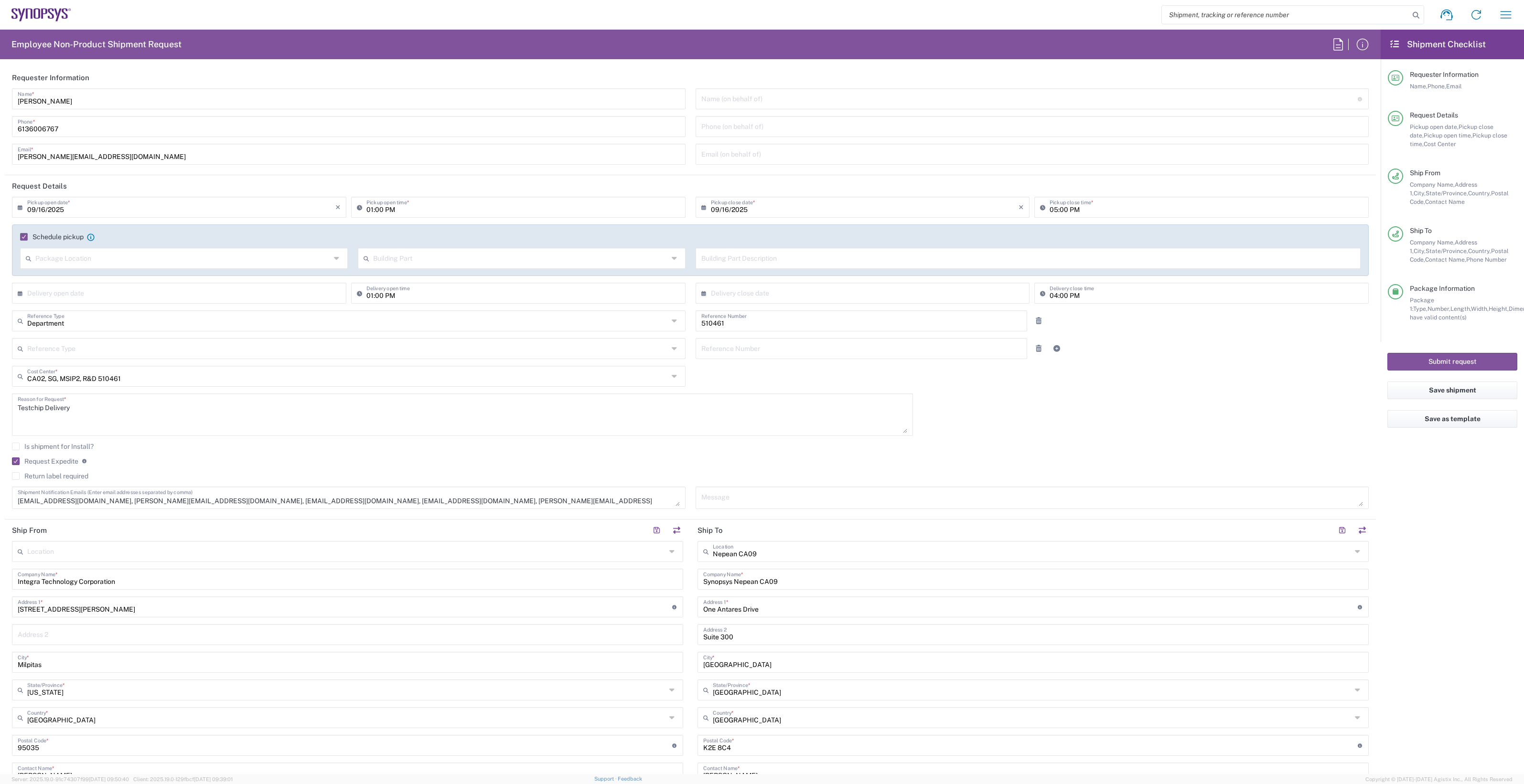
click at [867, 208] on input "09/16/2025" at bounding box center [865, 206] width 308 height 17
click at [1174, 420] on div "[DATE] × Pickup open date * Cancel Apply 01:00 PM Pickup open time * [DATE] × P…" at bounding box center [690, 356] width 1367 height 319
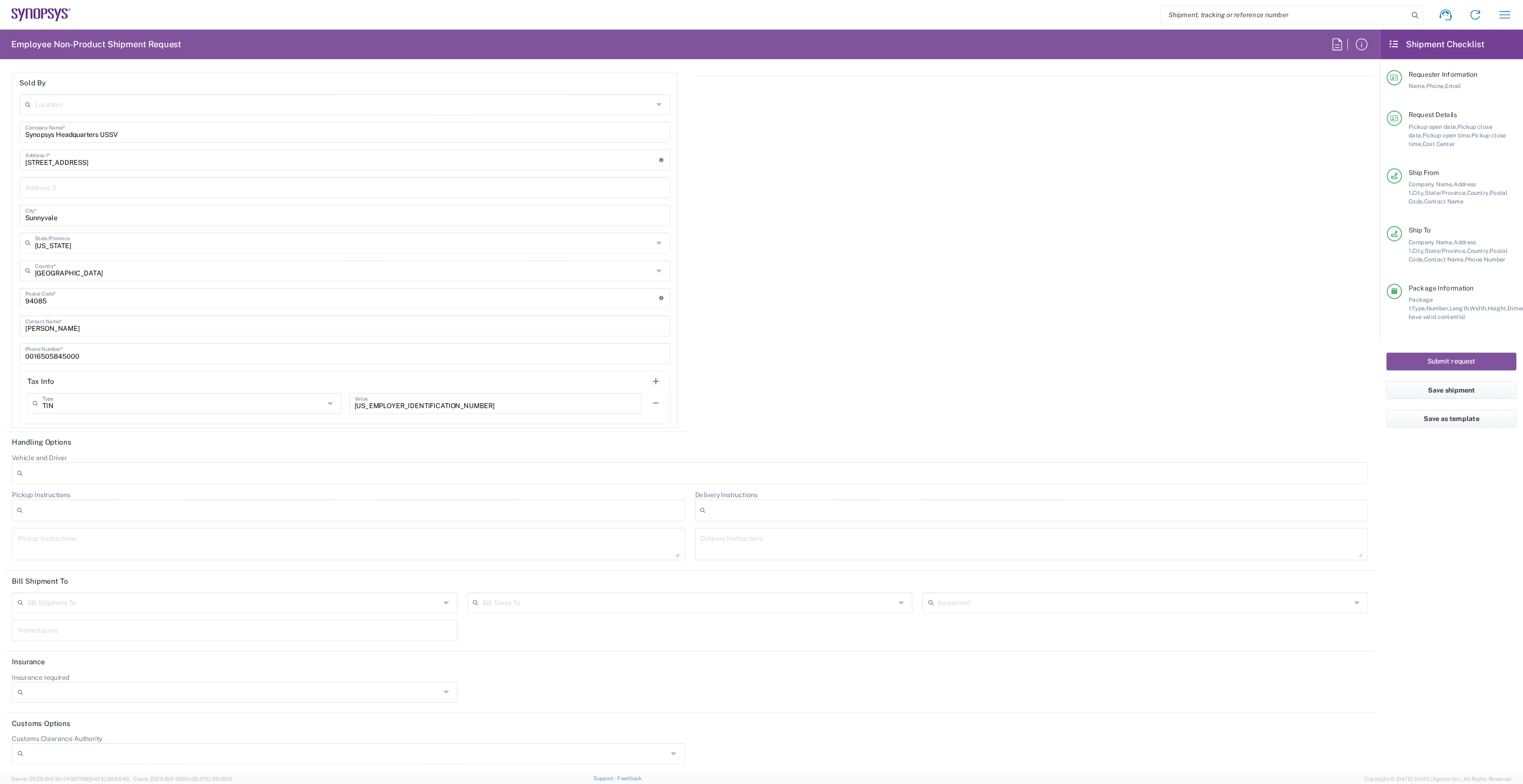
scroll to position [1484, 0]
click at [1132, 680] on input "text" at bounding box center [1287, 676] width 465 height 19
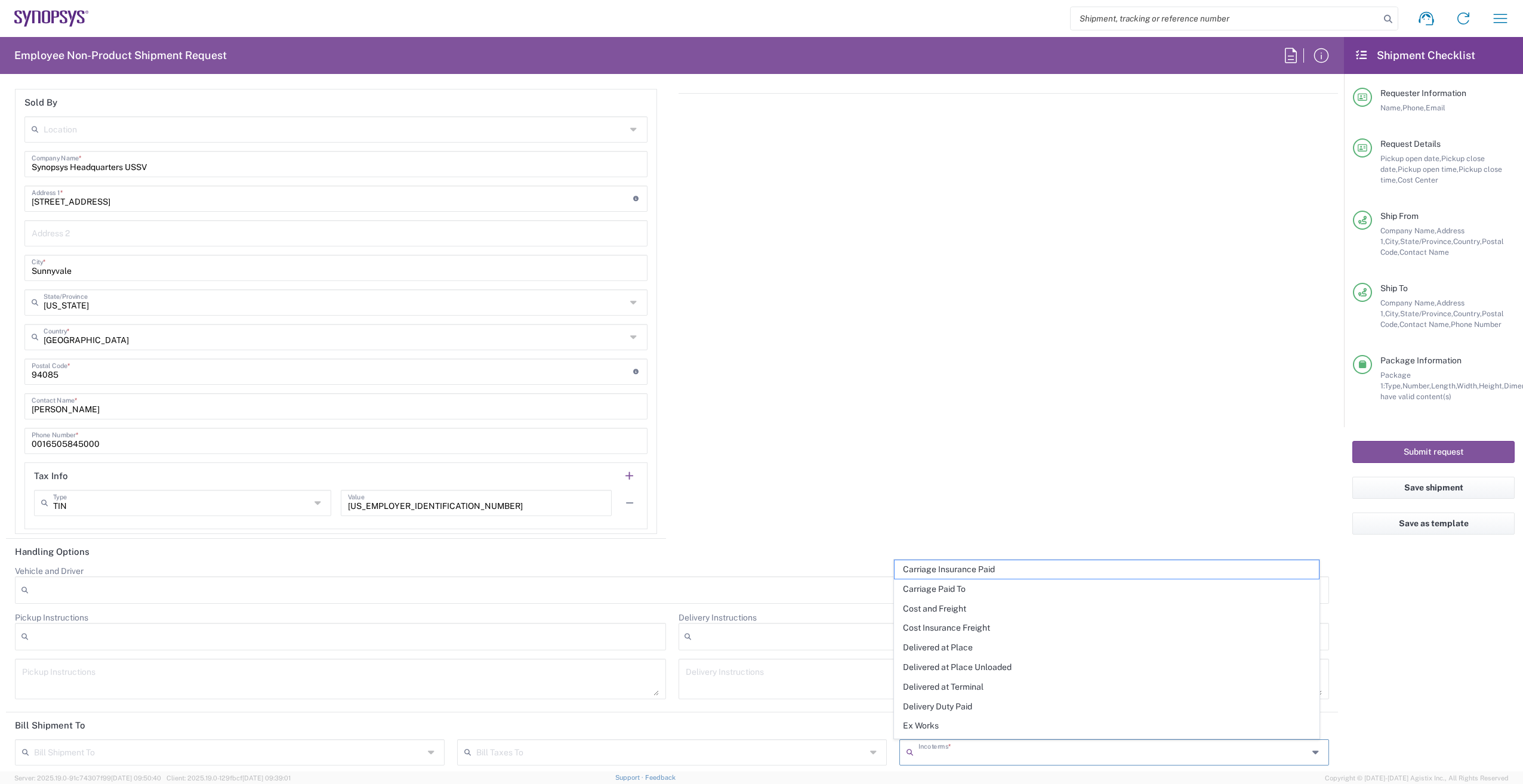
click at [1026, 413] on div "Importer of record Is the importer-of-record (IOR) the same entity as receiver?…" at bounding box center [1008, 279] width 672 height 519
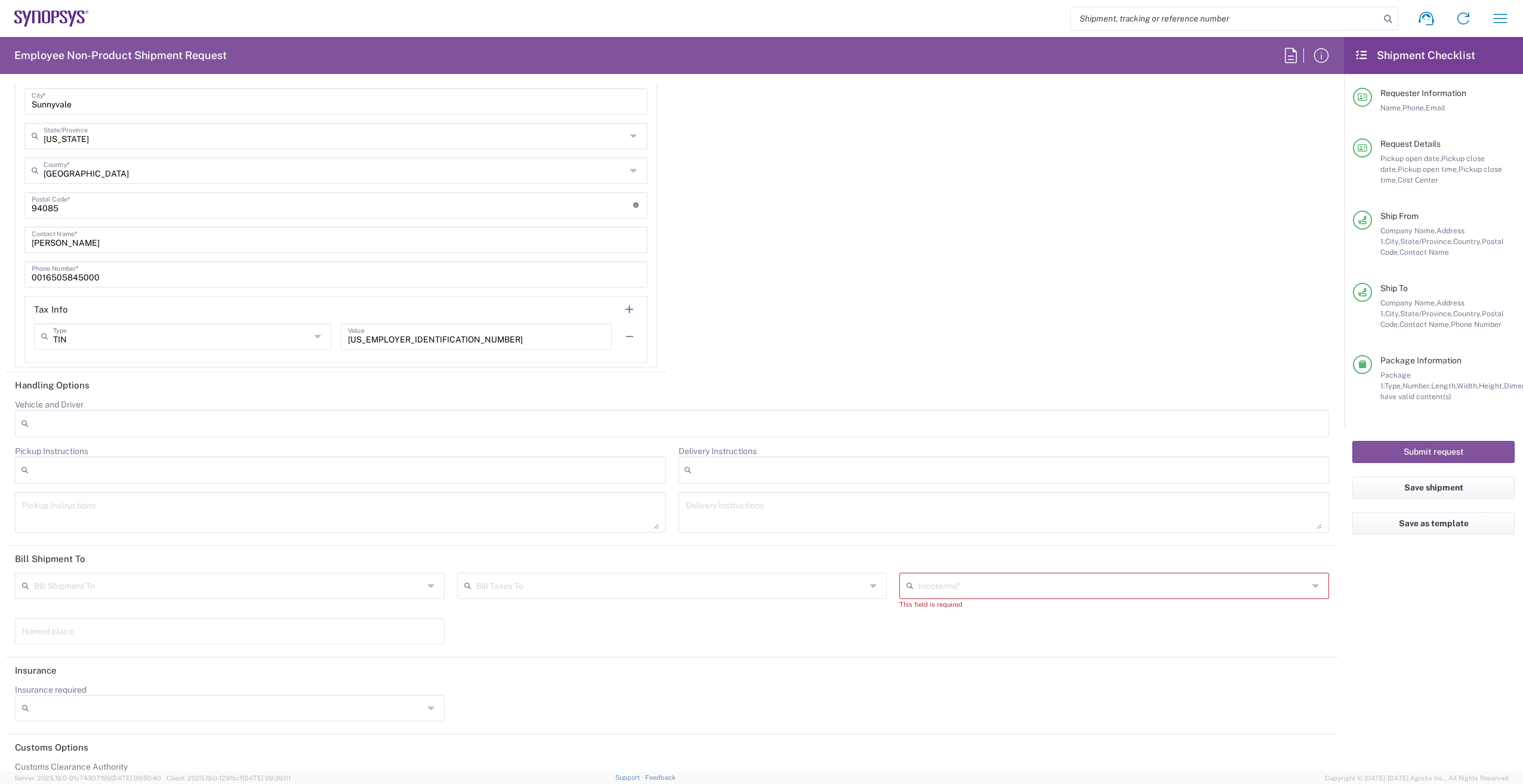
scroll to position [1855, 0]
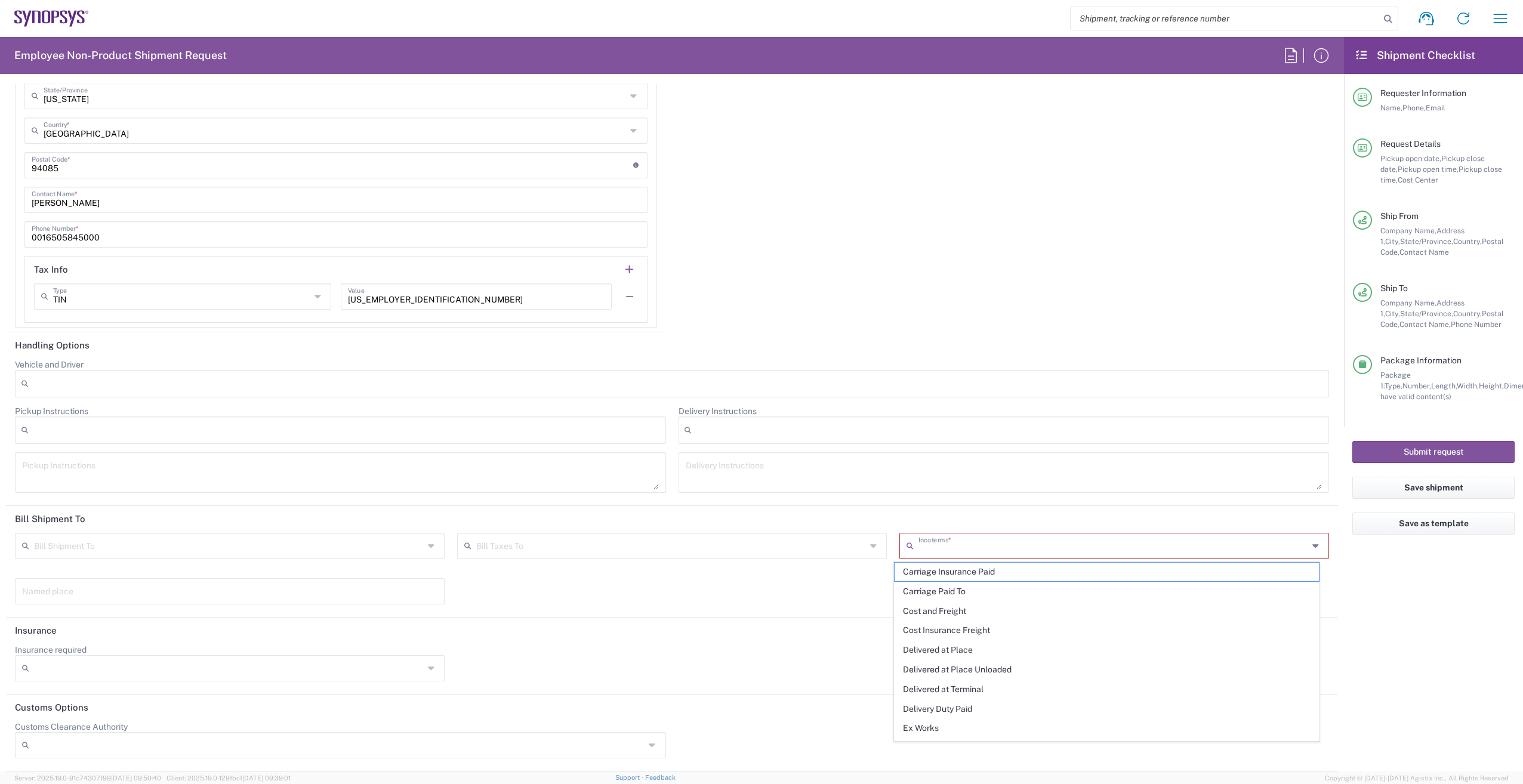
click at [1046, 544] on input "text" at bounding box center [1113, 545] width 389 height 21
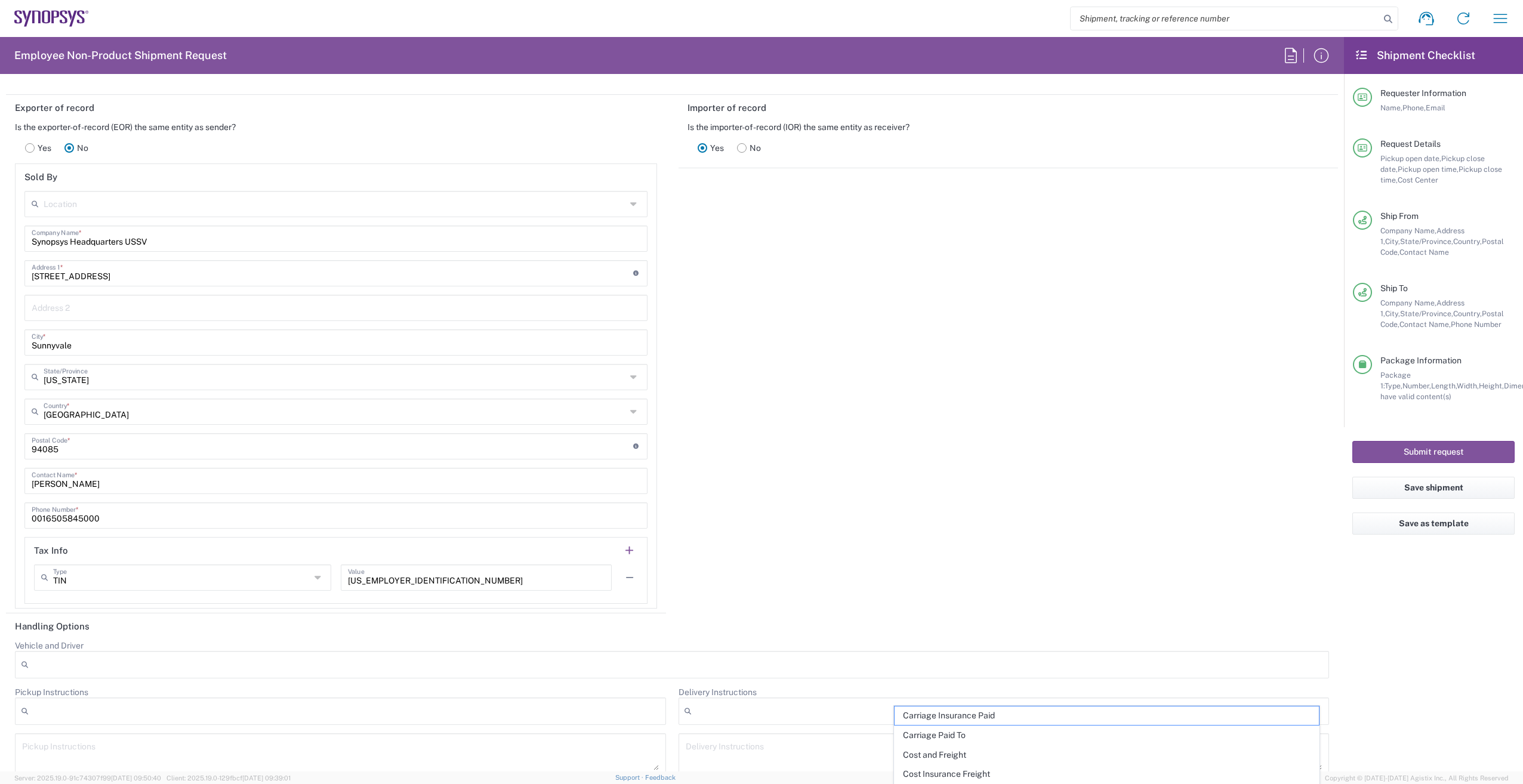
scroll to position [1492, 0]
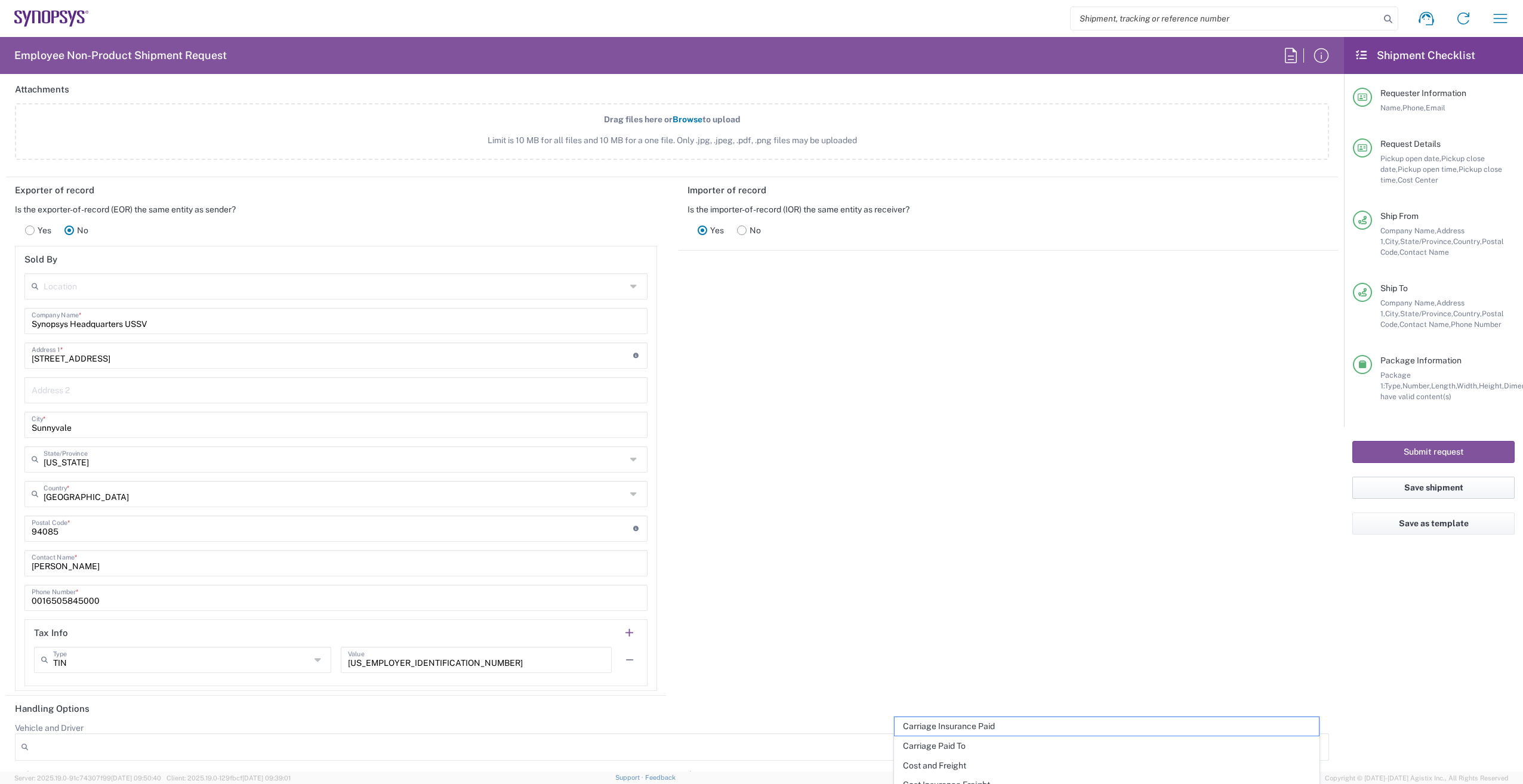
click at [1451, 486] on button "Save shipment" at bounding box center [1434, 488] width 163 height 22
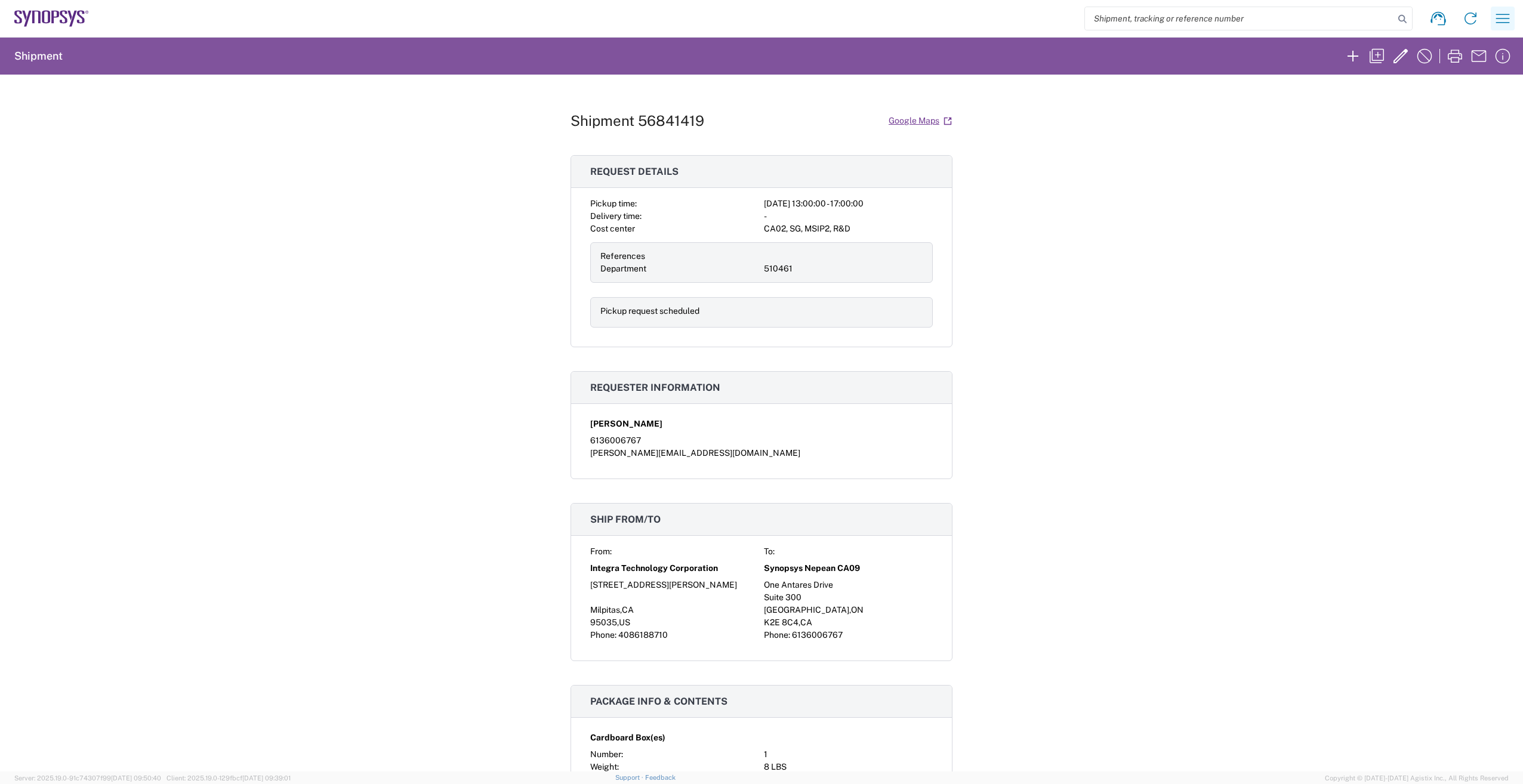
click at [1502, 19] on icon "button" at bounding box center [1502, 18] width 19 height 19
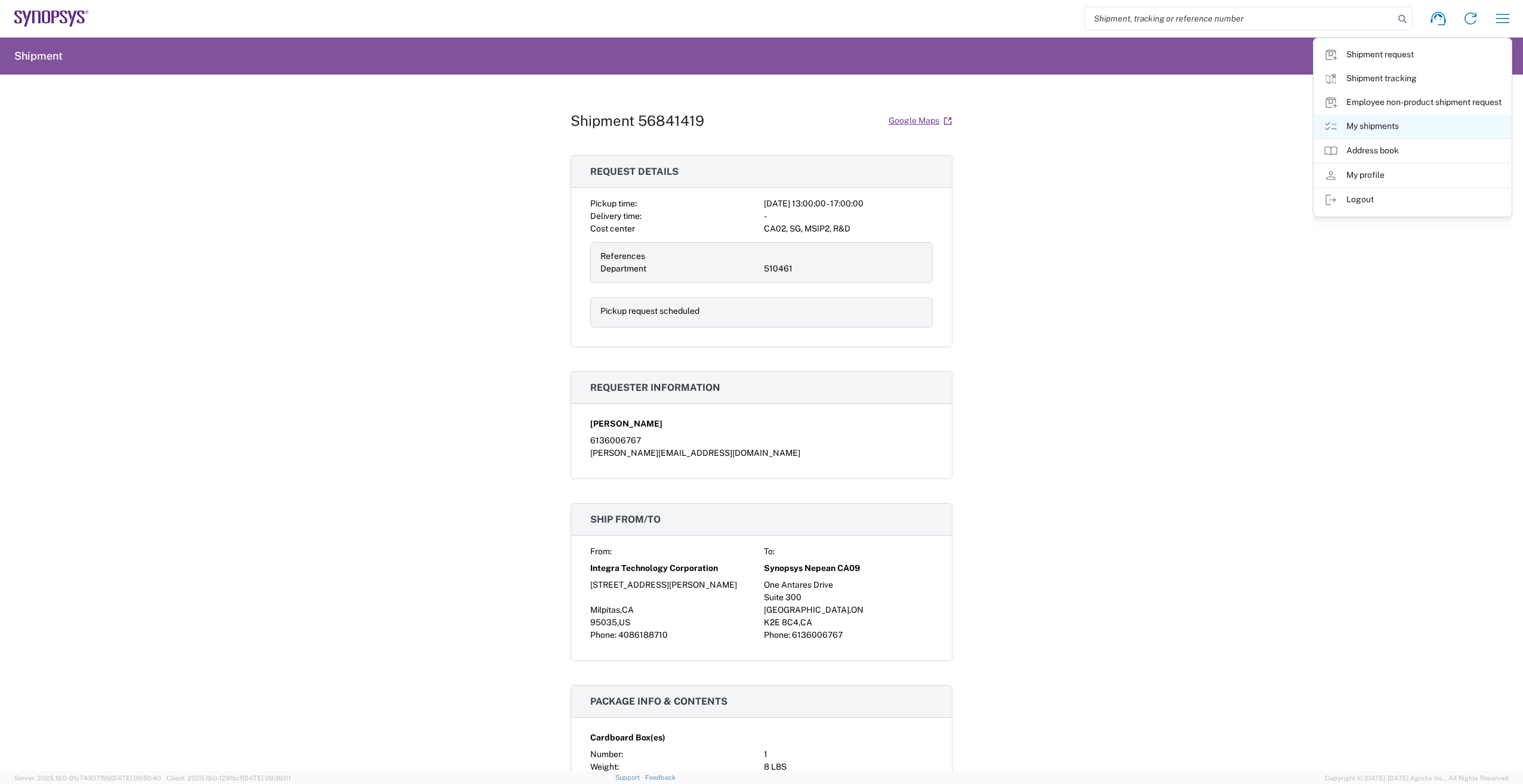
click at [1334, 126] on icon at bounding box center [1330, 126] width 14 height 14
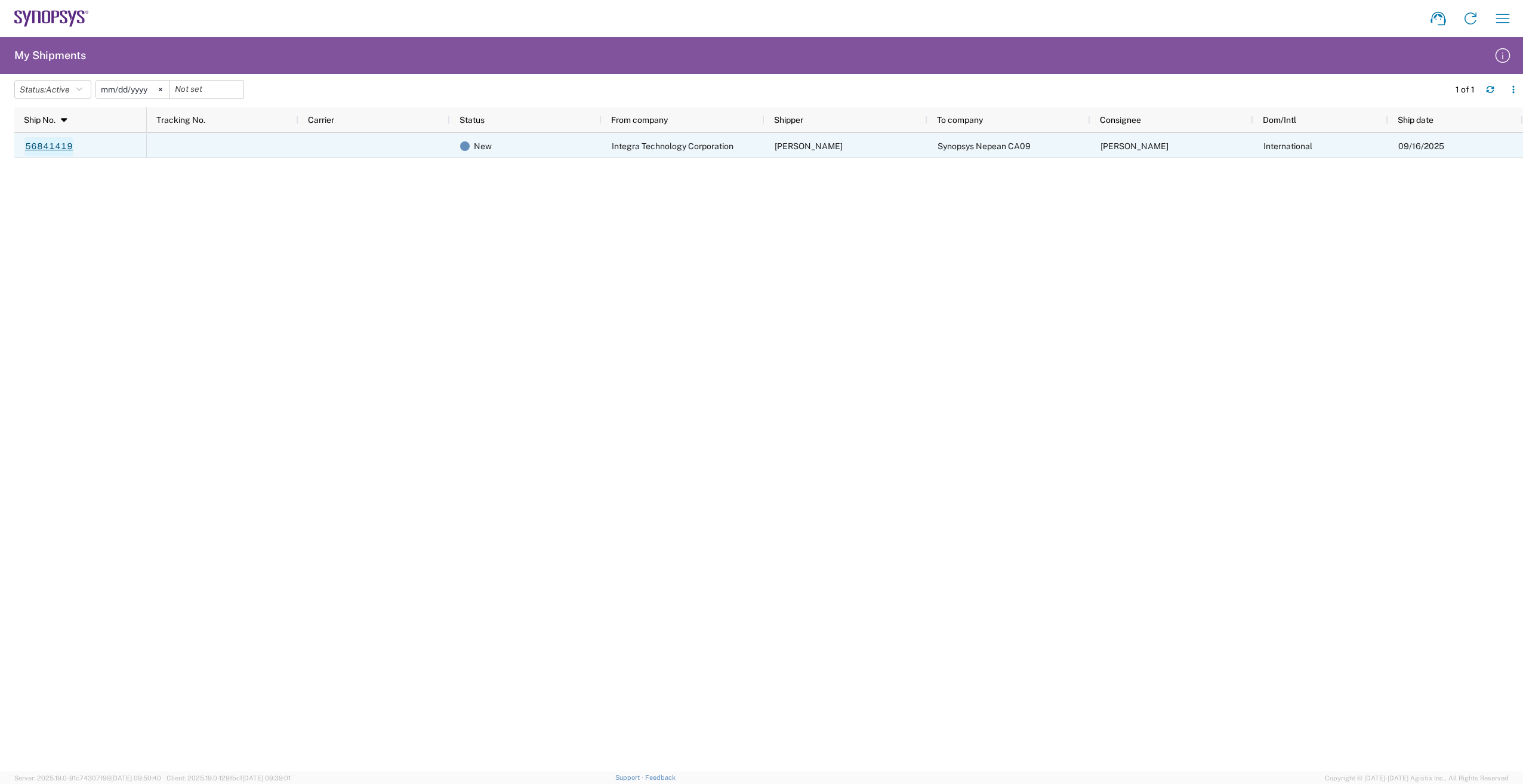
click at [48, 147] on link "56841419" at bounding box center [49, 147] width 49 height 19
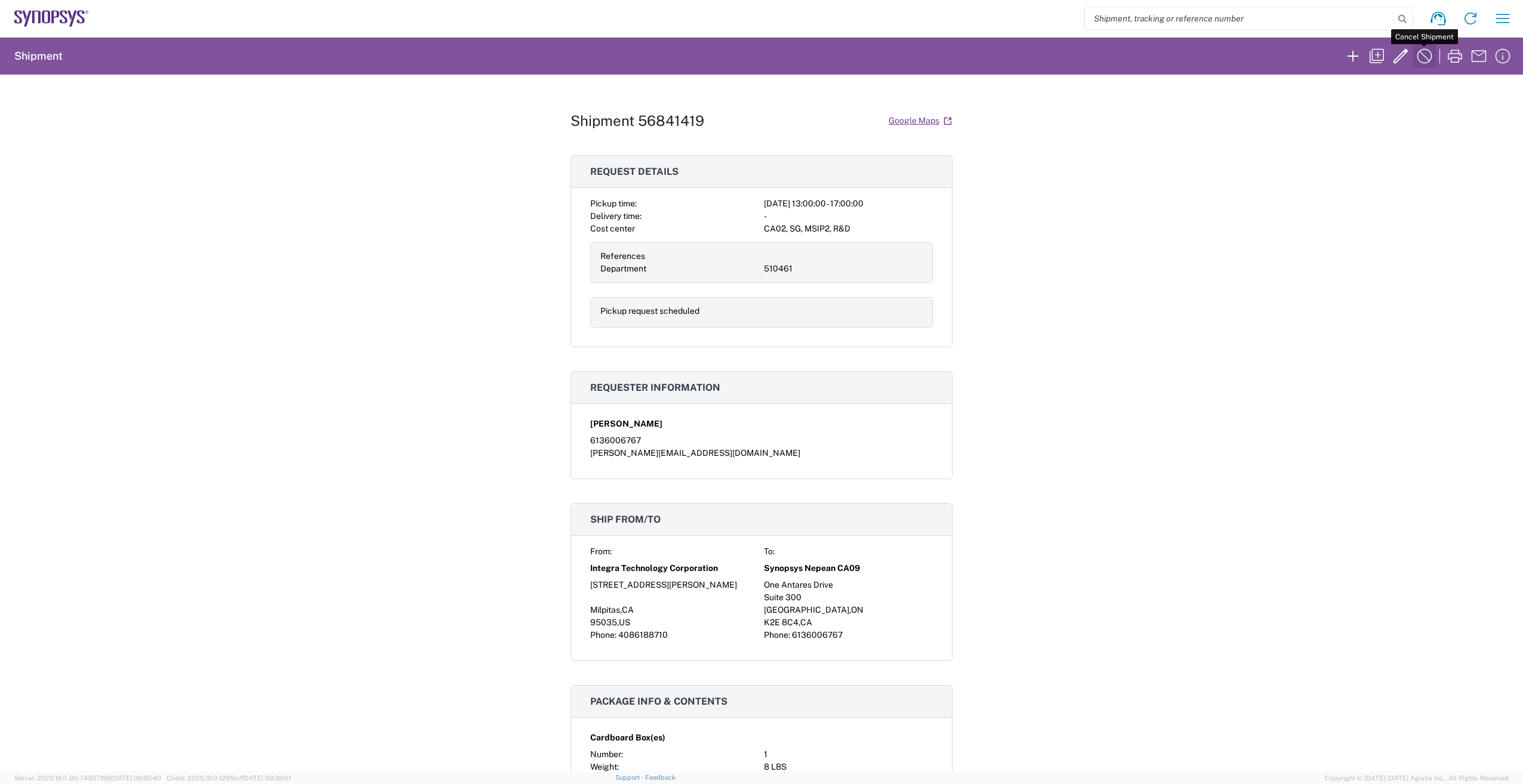
click at [1424, 56] on icon "button" at bounding box center [1425, 56] width 15 height 15
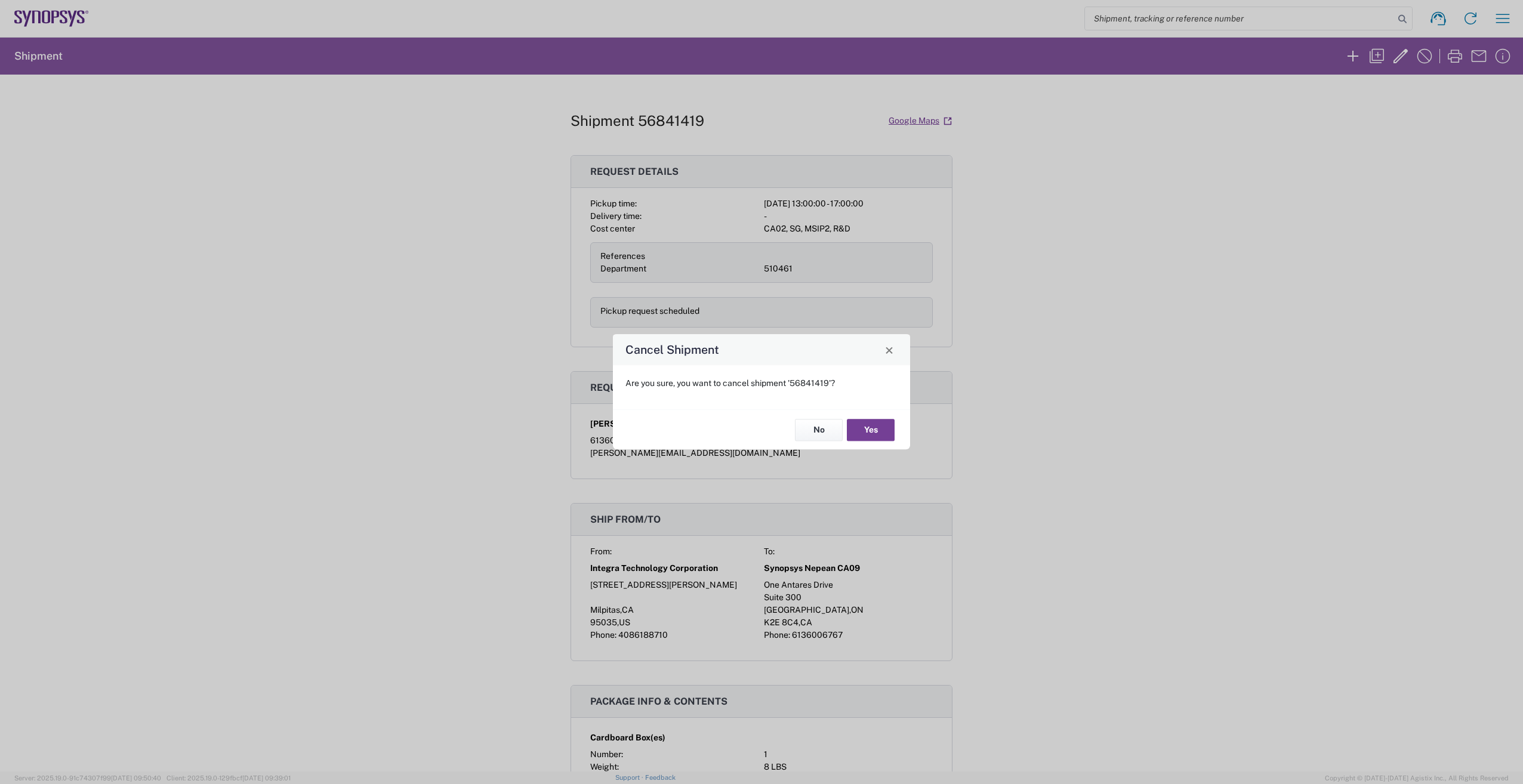
click at [882, 422] on button "Yes" at bounding box center [870, 430] width 48 height 22
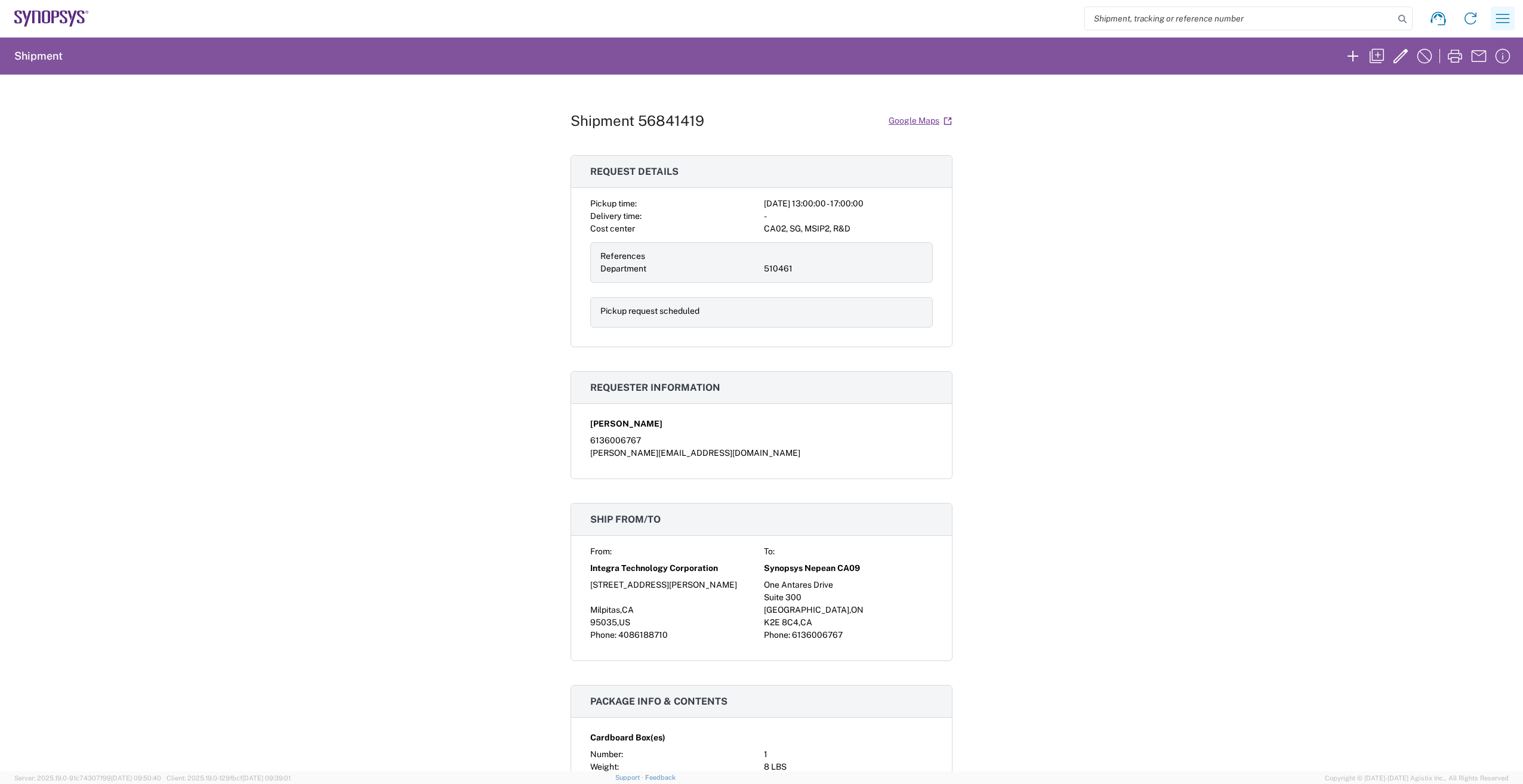
click at [1506, 14] on icon "button" at bounding box center [1502, 18] width 19 height 19
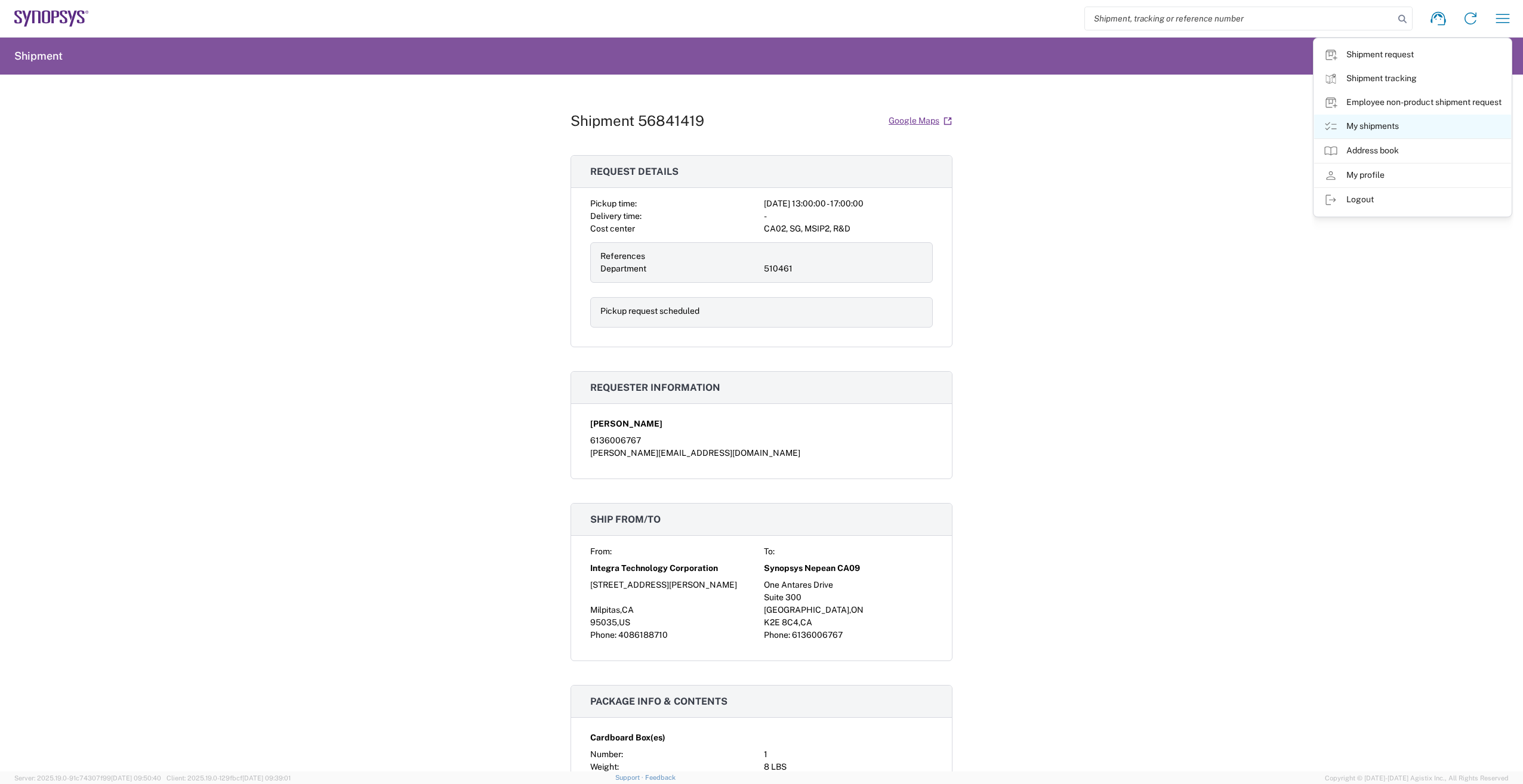
click at [1335, 125] on icon at bounding box center [1330, 126] width 14 height 14
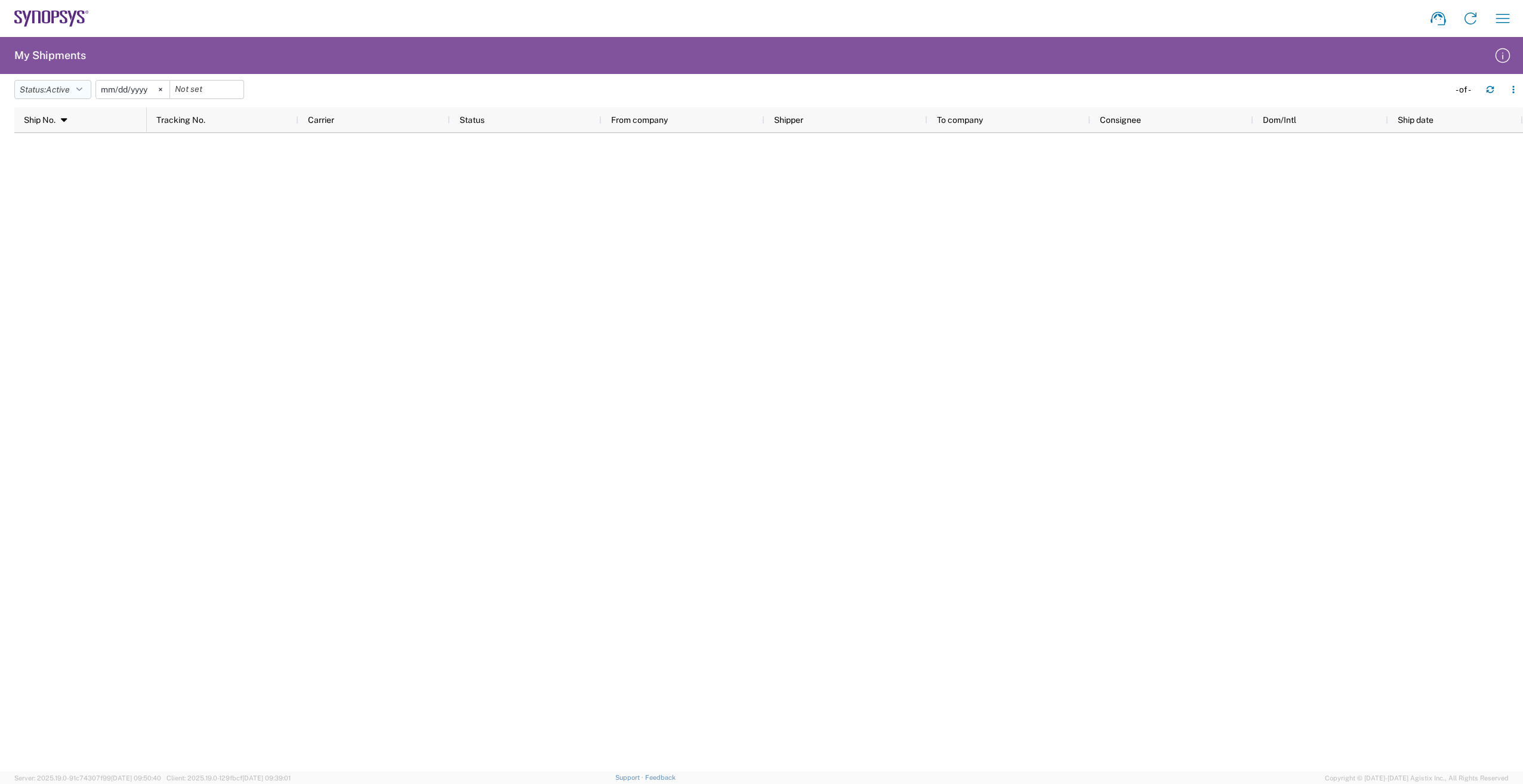
click at [81, 92] on button "Status: Active" at bounding box center [52, 89] width 77 height 19
click at [66, 149] on span "All" at bounding box center [84, 152] width 139 height 18
click at [153, 87] on svg-icon at bounding box center [147, 89] width 18 height 18
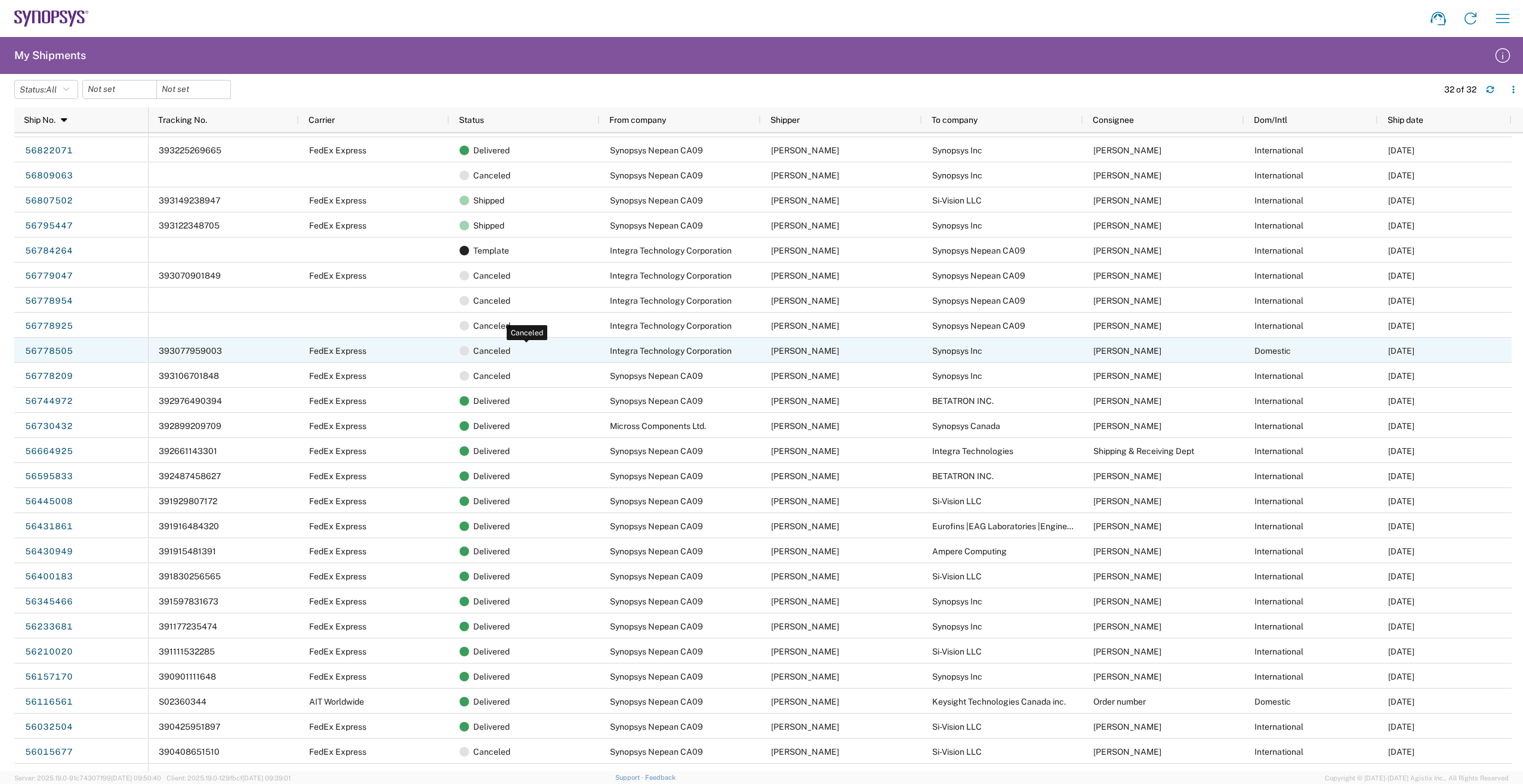
scroll to position [44, 0]
